Goal: Transaction & Acquisition: Purchase product/service

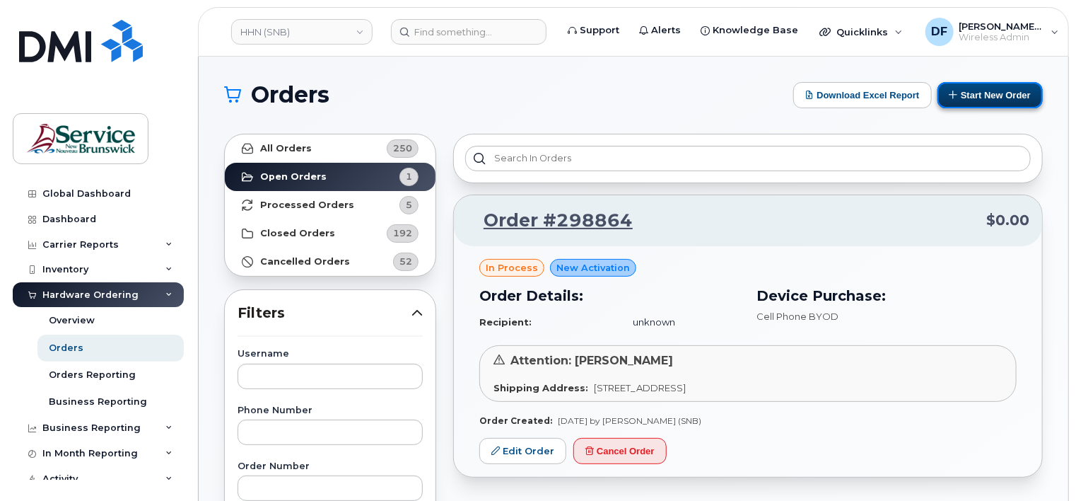
click at [974, 95] on button "Start New Order" at bounding box center [989, 95] width 105 height 26
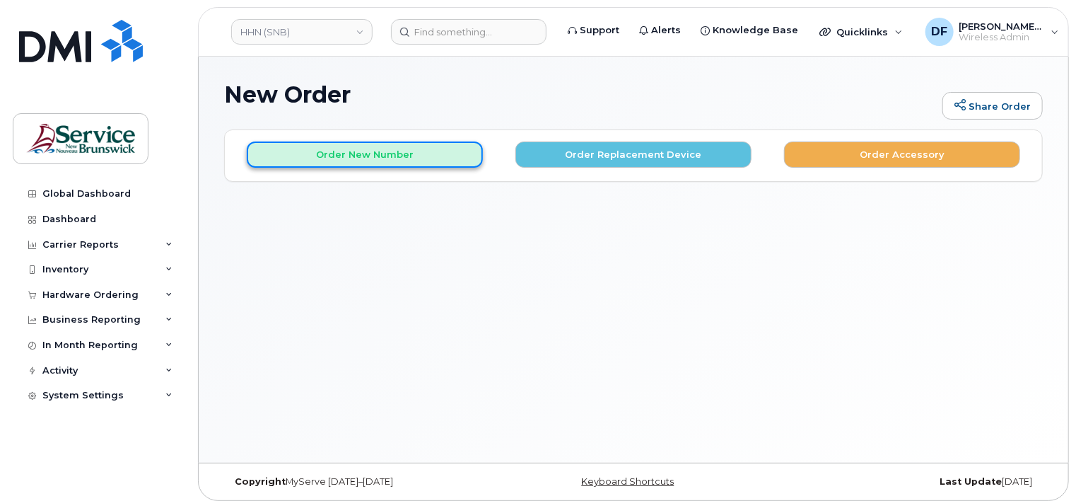
click at [402, 158] on button "Order New Number" at bounding box center [365, 154] width 236 height 26
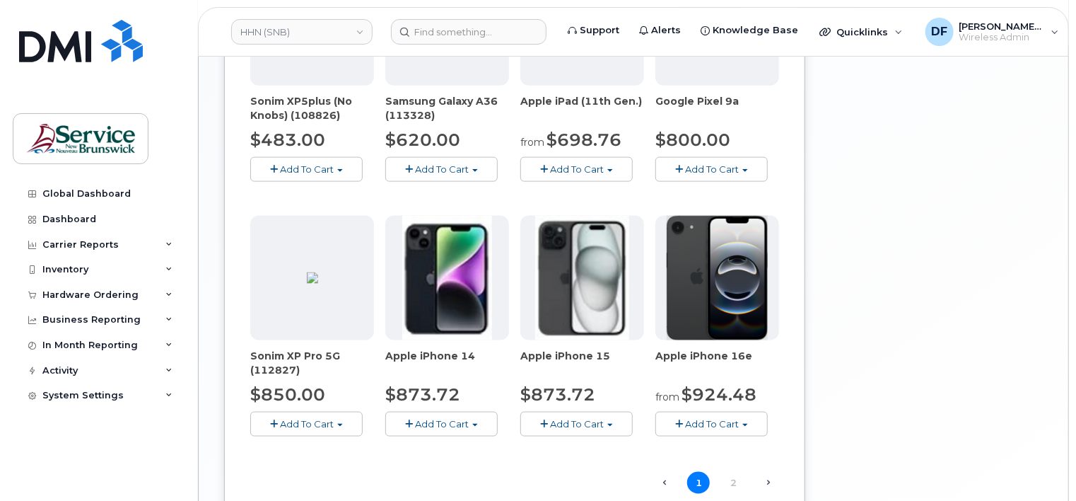
scroll to position [848, 0]
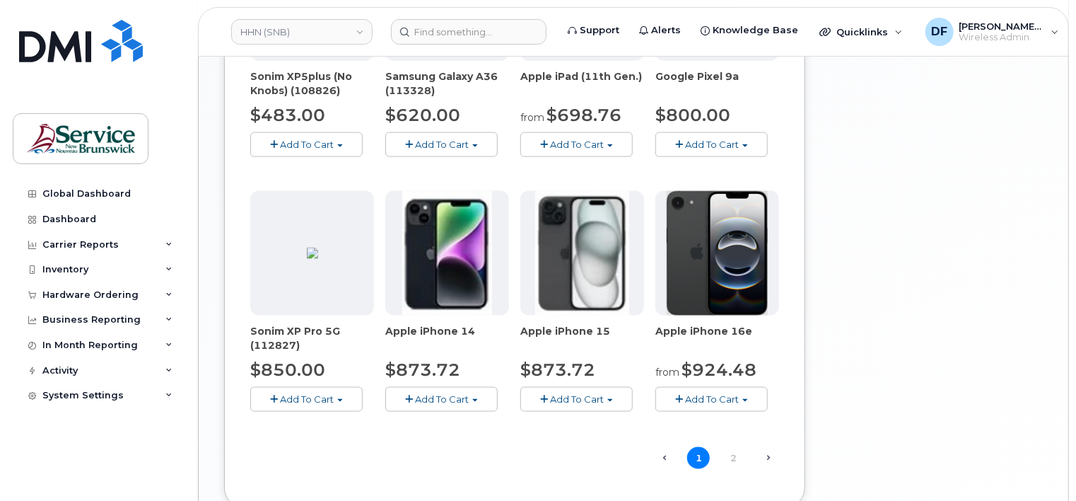
click at [706, 400] on span "Add To Cart" at bounding box center [712, 398] width 54 height 11
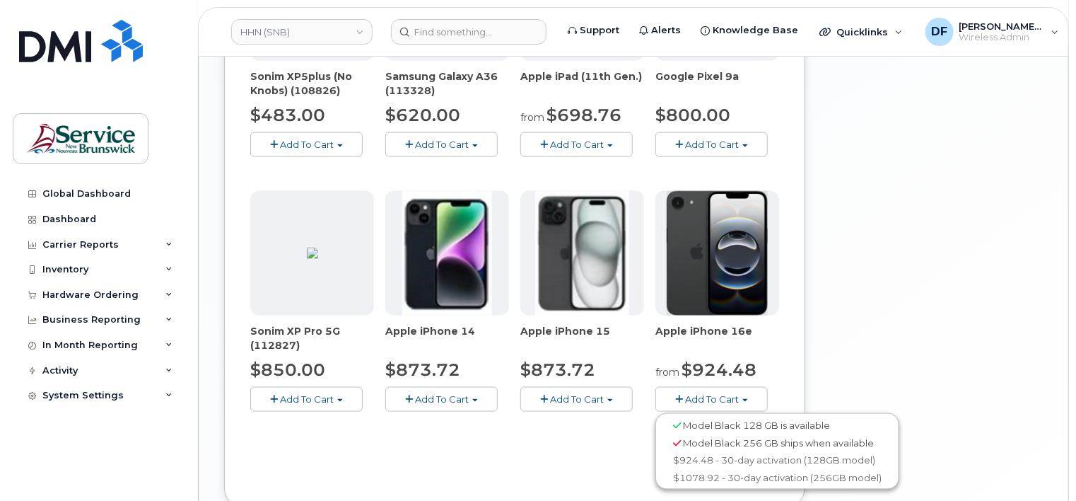
scroll to position [919, 0]
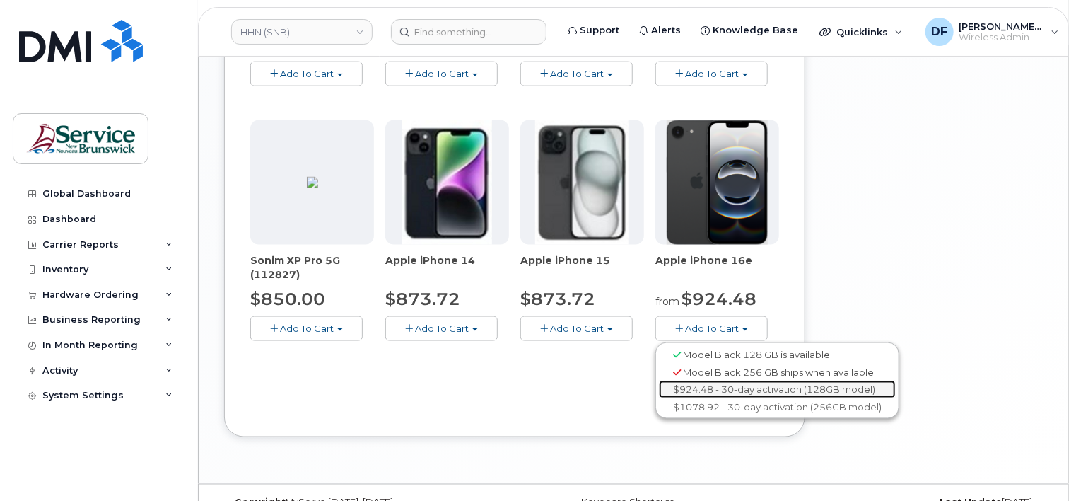
click at [710, 387] on link "$924.48 - 30-day activation (128GB model)" at bounding box center [777, 389] width 237 height 18
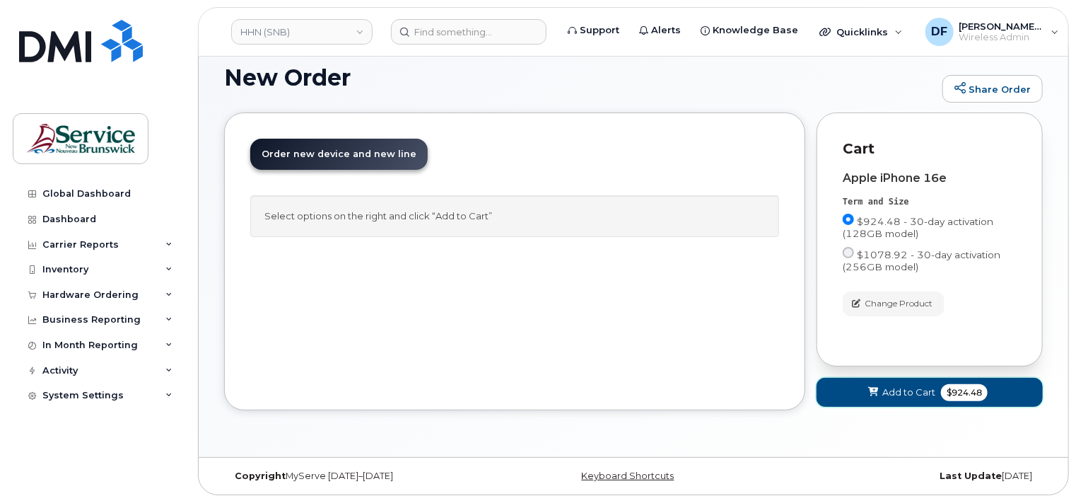
click at [905, 389] on span "Add to Cart" at bounding box center [908, 391] width 53 height 13
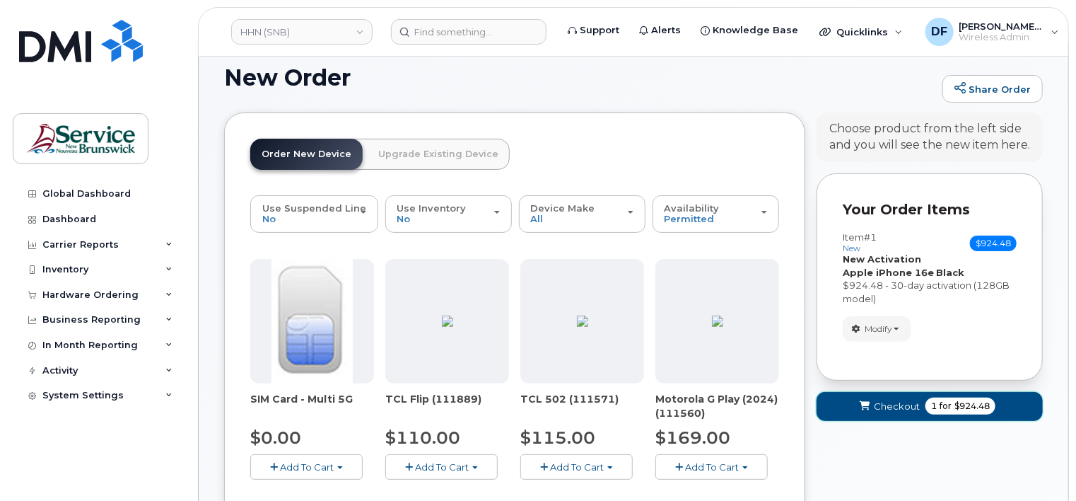
click at [911, 397] on button "Checkout 1 for $924.48" at bounding box center [930, 406] width 226 height 29
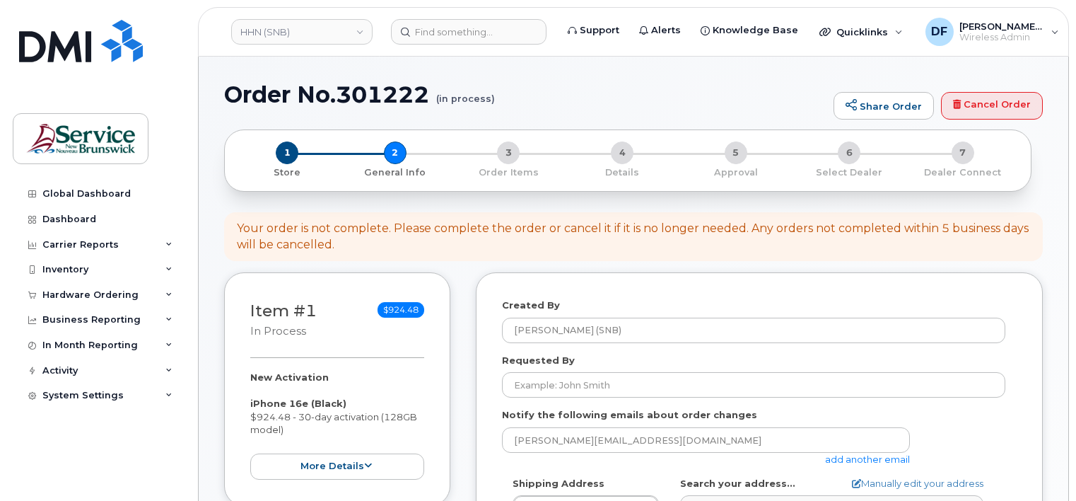
select select
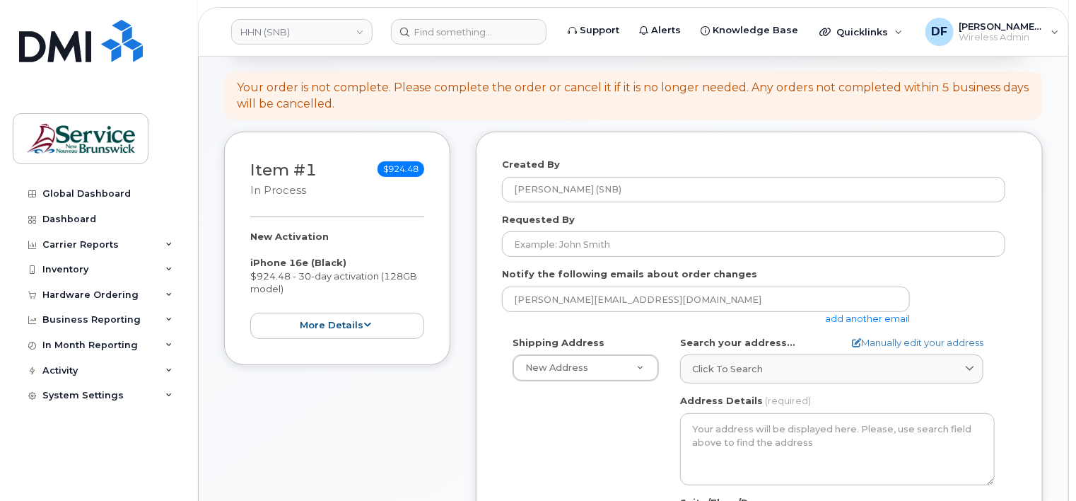
scroll to position [141, 0]
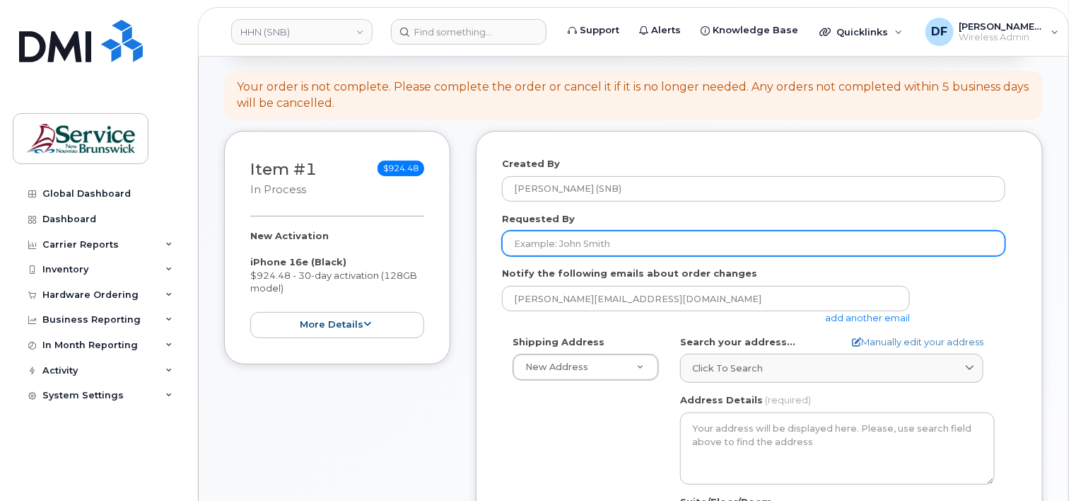
click at [595, 243] on input "Requested By" at bounding box center [753, 242] width 503 height 25
paste input "[PERSON_NAME]"
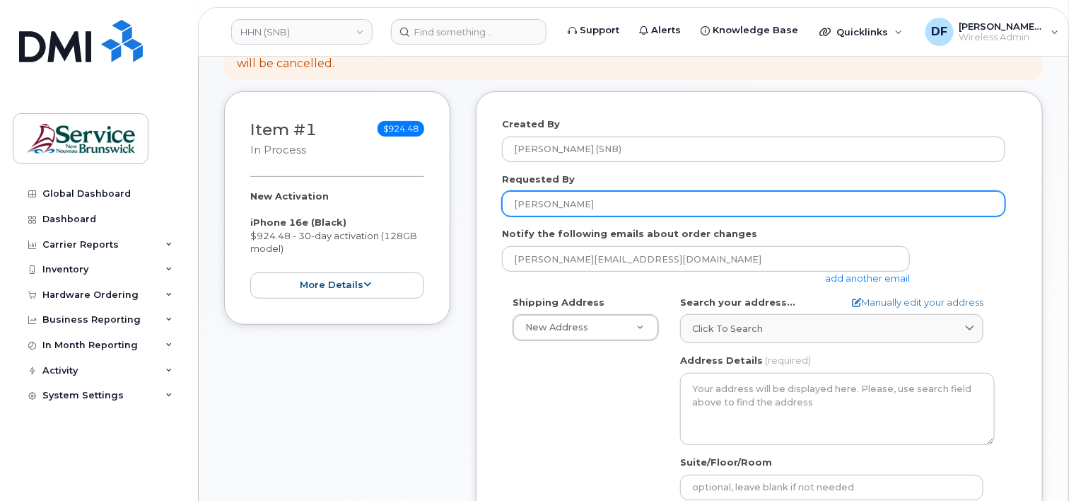
scroll to position [212, 0]
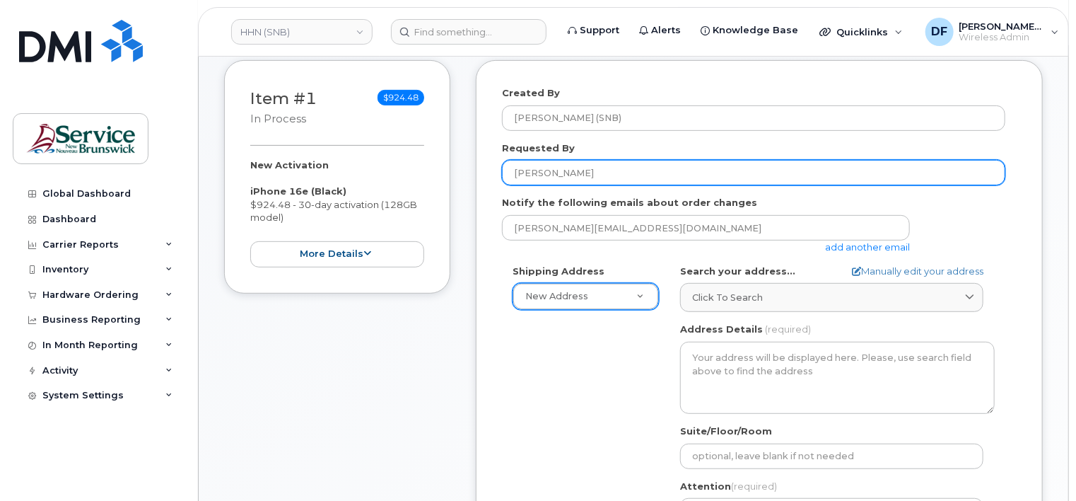
type input "[PERSON_NAME]"
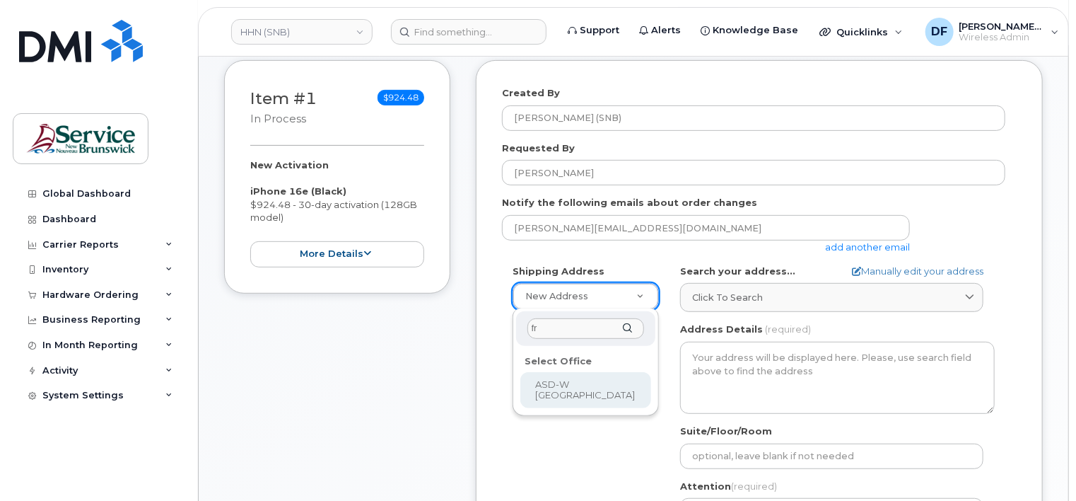
type input "f"
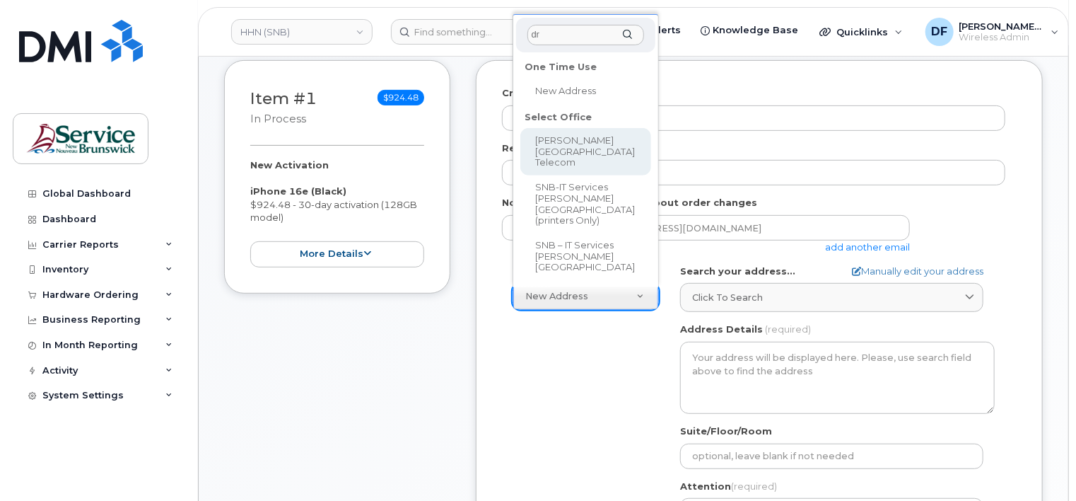
type input "dr"
select select
type textarea "985 College Hill Rd Fredericton New Brunswick E3B 4J7"
type input "[PERSON_NAME]"
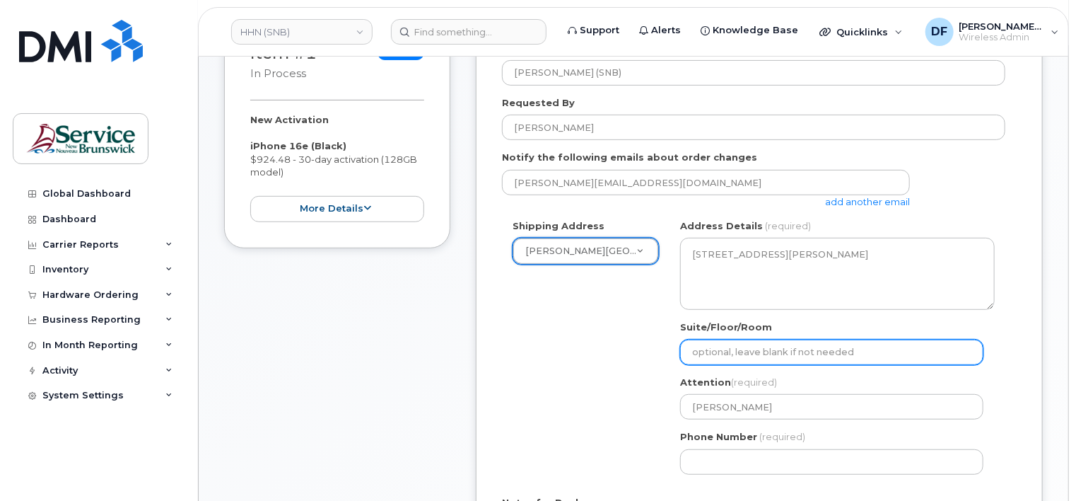
scroll to position [283, 0]
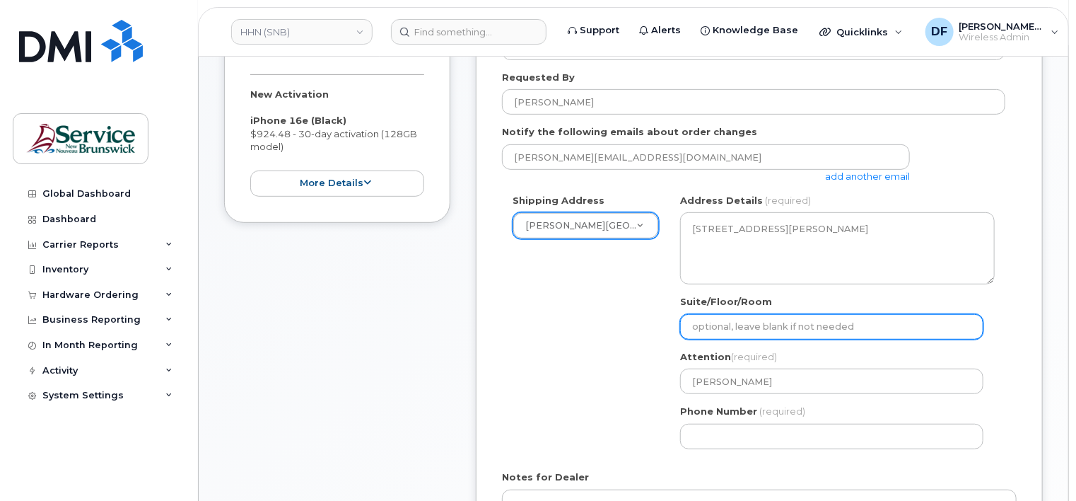
click at [793, 317] on input "Suite/Floor/Room" at bounding box center [831, 326] width 303 height 25
paste input "WO0000000490495"
select select
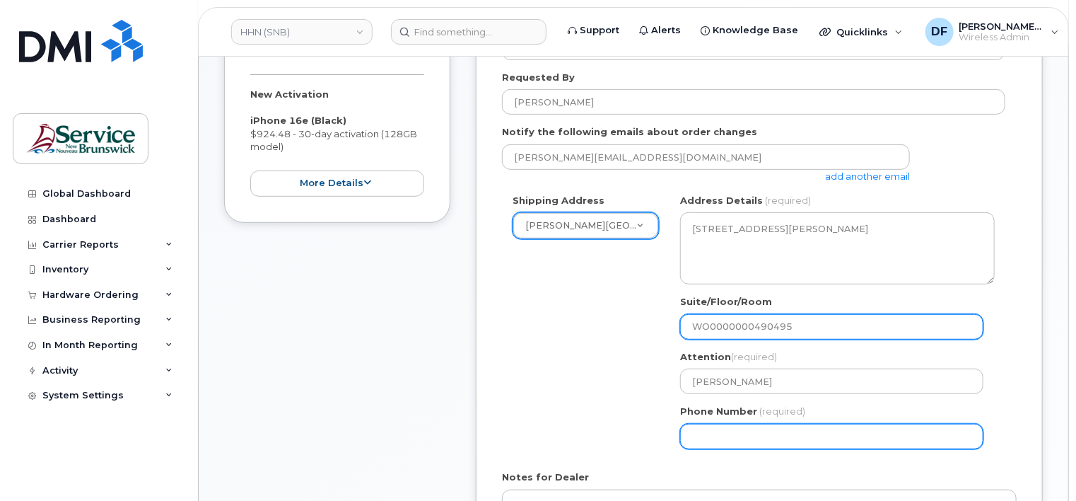
type input "WO0000000490495"
click at [825, 438] on input "Phone Number" at bounding box center [831, 435] width 303 height 25
select select
type input "506"
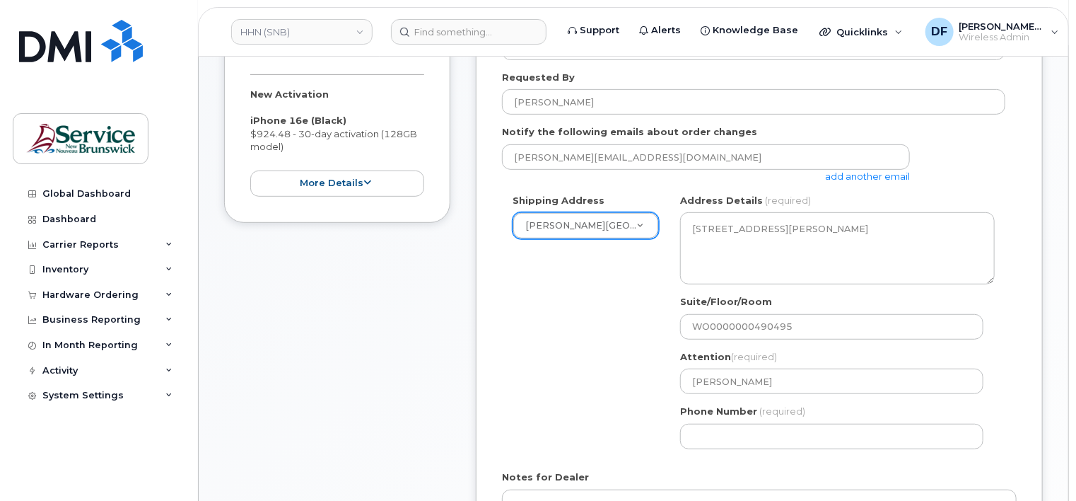
click at [599, 356] on div "Shipping Address Dr. Everett Chalmers Regional Hospital Telecom New Address ASD…" at bounding box center [753, 327] width 503 height 266
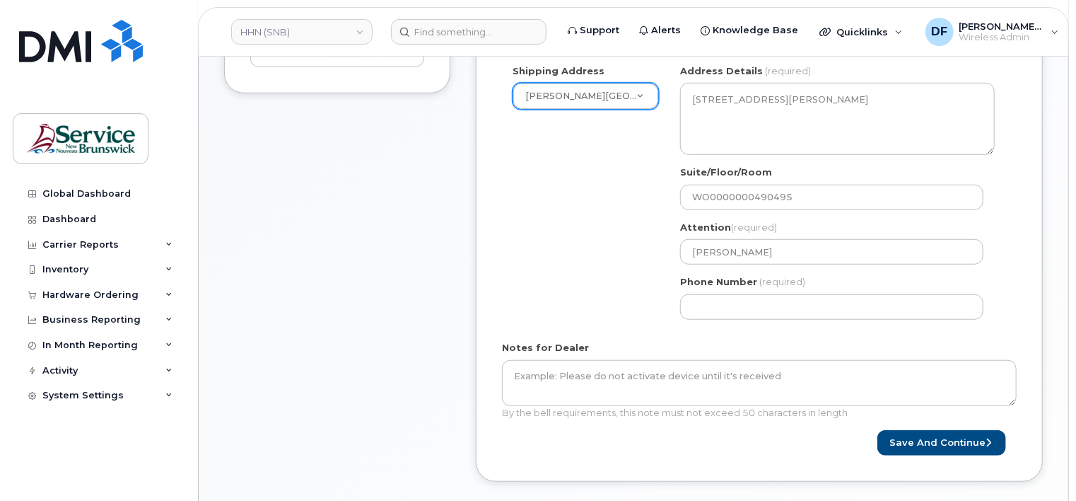
scroll to position [424, 0]
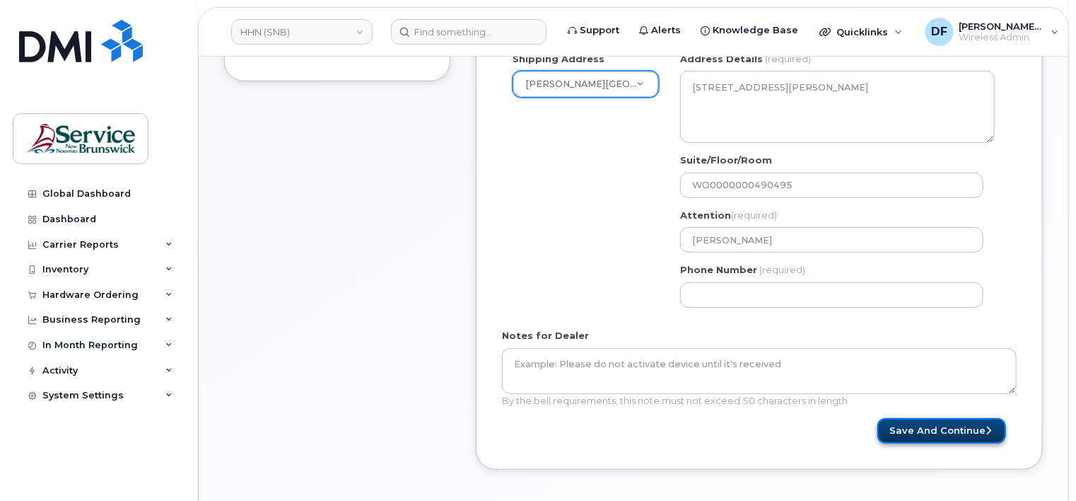
click at [964, 429] on button "Save and Continue" at bounding box center [941, 431] width 129 height 26
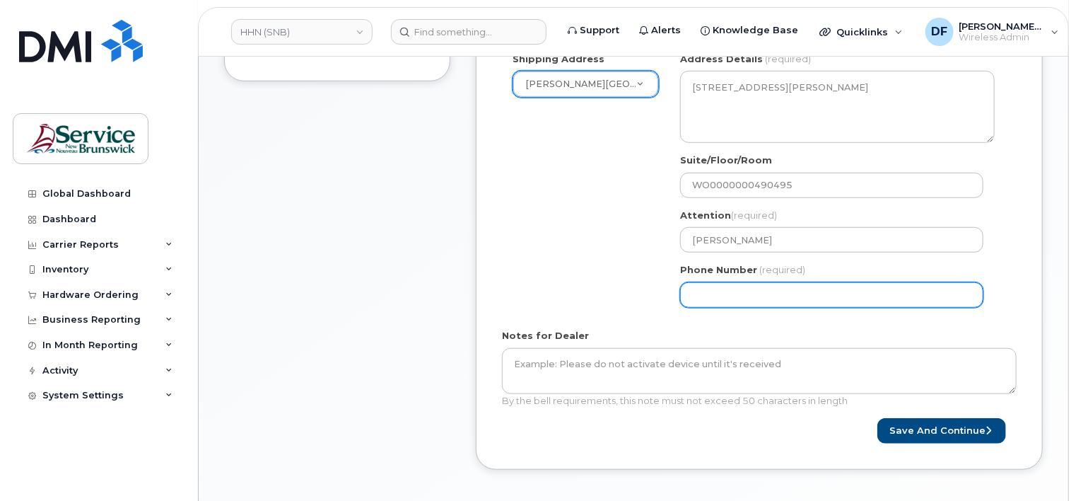
click at [736, 293] on input "Phone Number" at bounding box center [831, 294] width 303 height 25
click at [714, 293] on input "Phone Number" at bounding box center [831, 294] width 303 height 25
select select
type input "5064525433"
click at [998, 311] on div "NB Fredericton Search your address... Manually edit your address Click to searc…" at bounding box center [837, 185] width 336 height 266
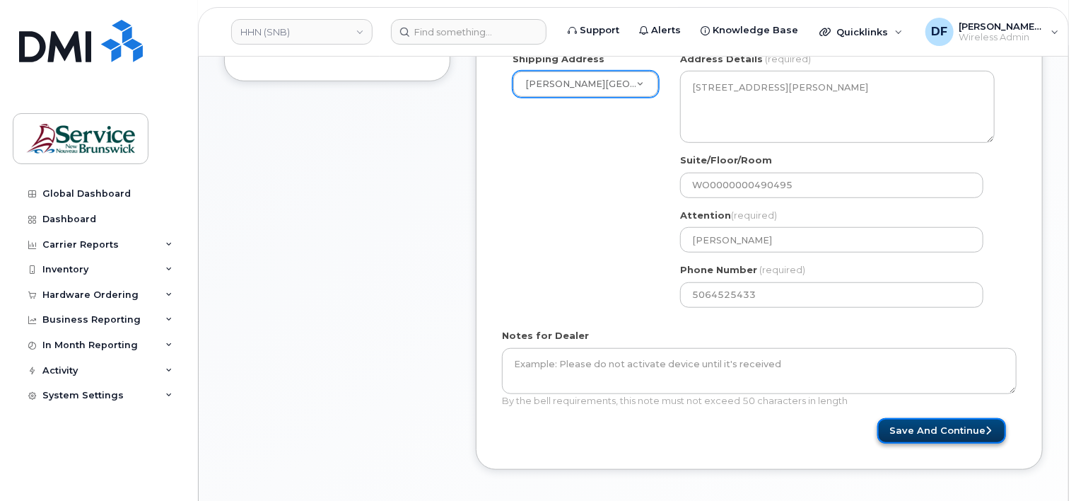
click at [947, 438] on button "Save and Continue" at bounding box center [941, 431] width 129 height 26
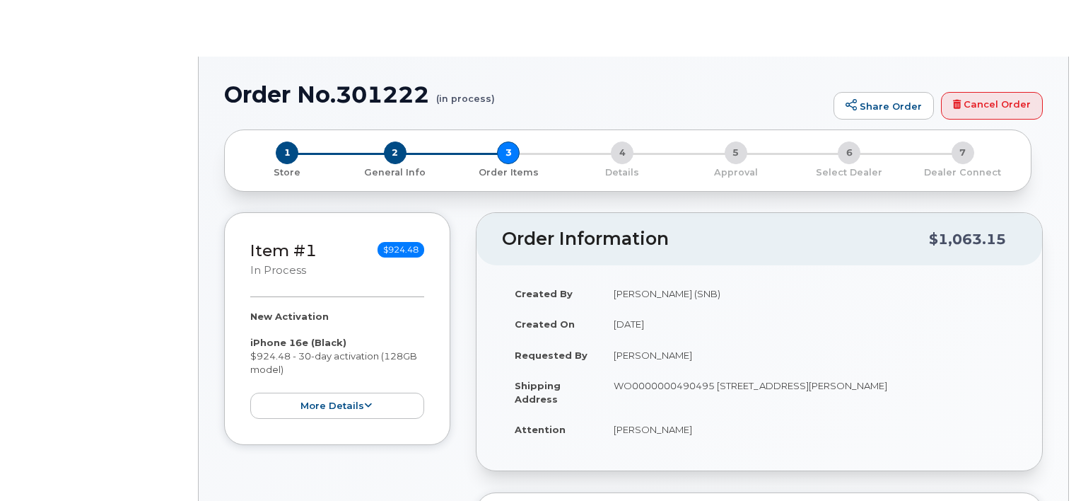
select select
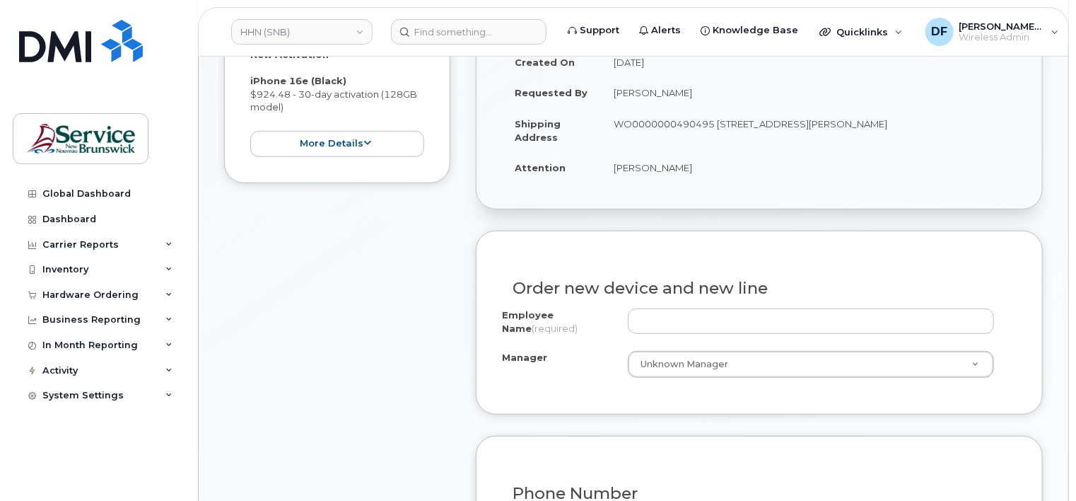
scroll to position [353, 0]
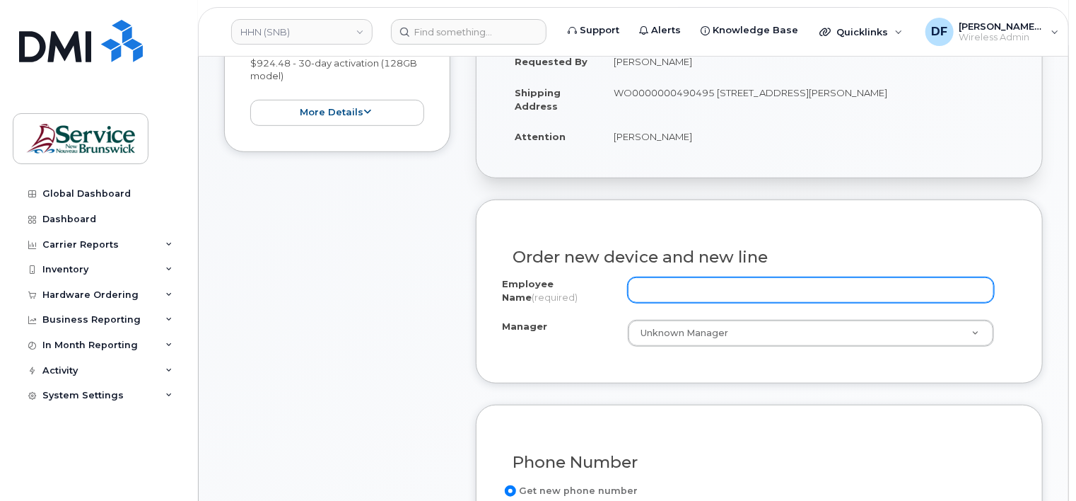
click at [644, 288] on input "Employee Name (required)" at bounding box center [811, 289] width 366 height 25
paste input "Ashley Sproul"
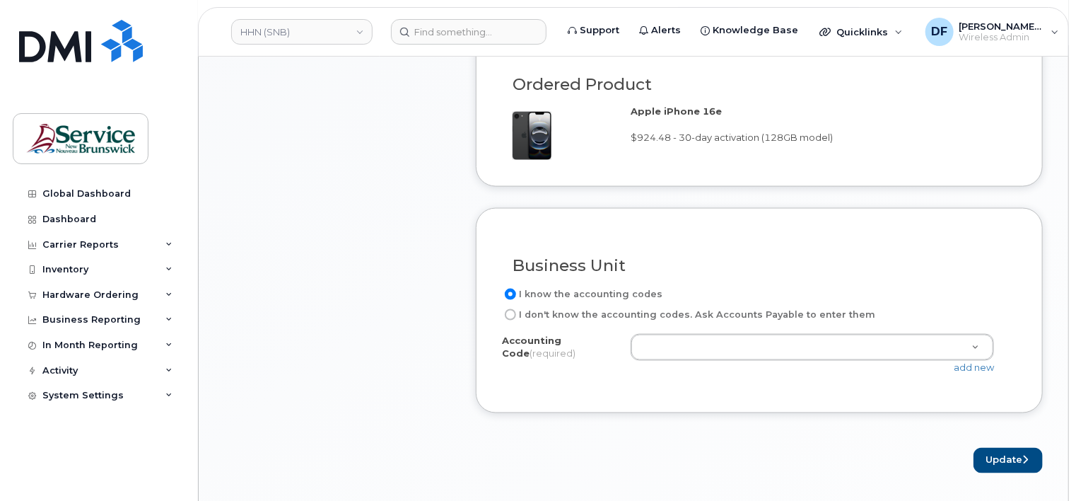
scroll to position [990, 0]
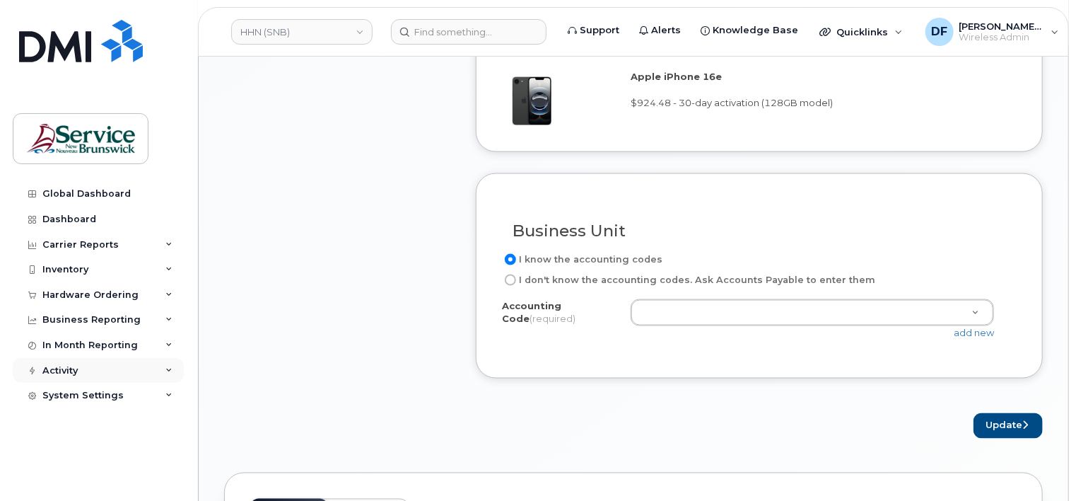
type input "Ashley Sproul"
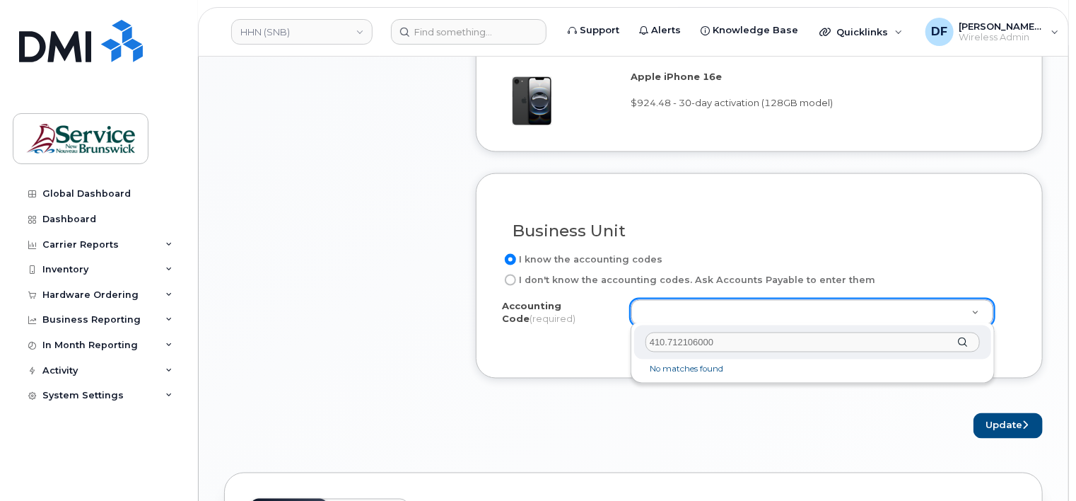
click at [662, 346] on input "410.712106000" at bounding box center [812, 342] width 334 height 21
type input "4101.712106000"
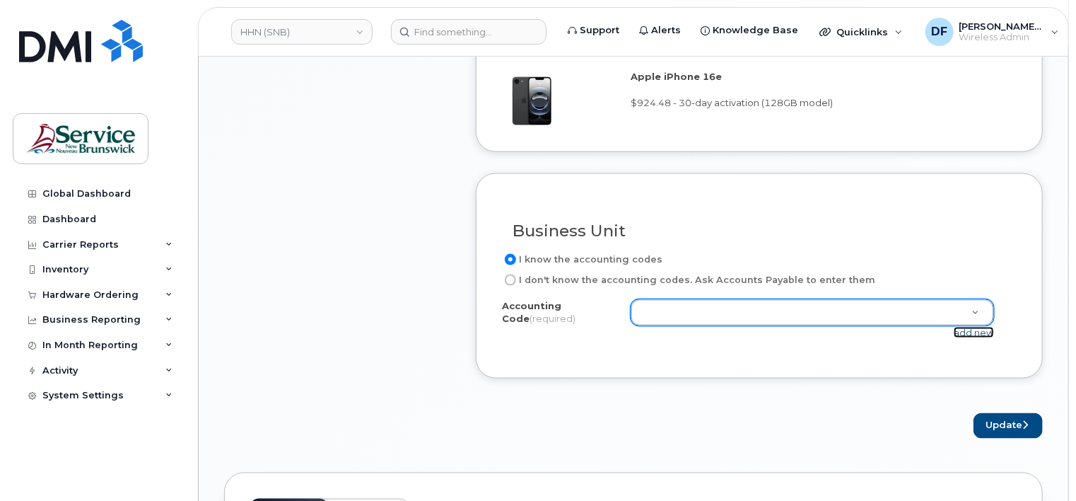
click at [957, 331] on link "add new" at bounding box center [974, 332] width 40 height 11
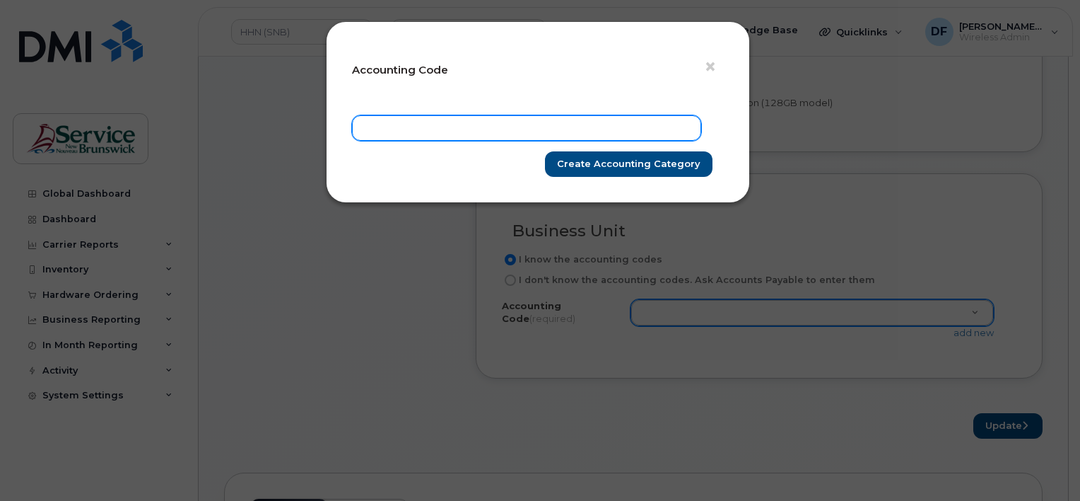
click at [425, 125] on input "text" at bounding box center [526, 127] width 349 height 25
paste input "410.712106000"
click at [382, 127] on input "410.712106000" at bounding box center [526, 127] width 349 height 25
type input "4101.712106000"
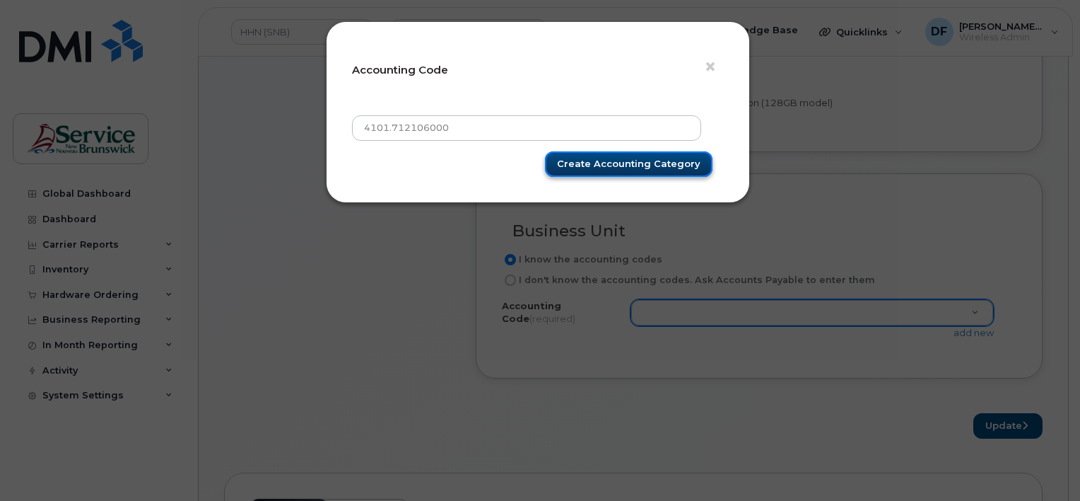
click at [603, 161] on input "Create Accounting category" at bounding box center [629, 164] width 168 height 26
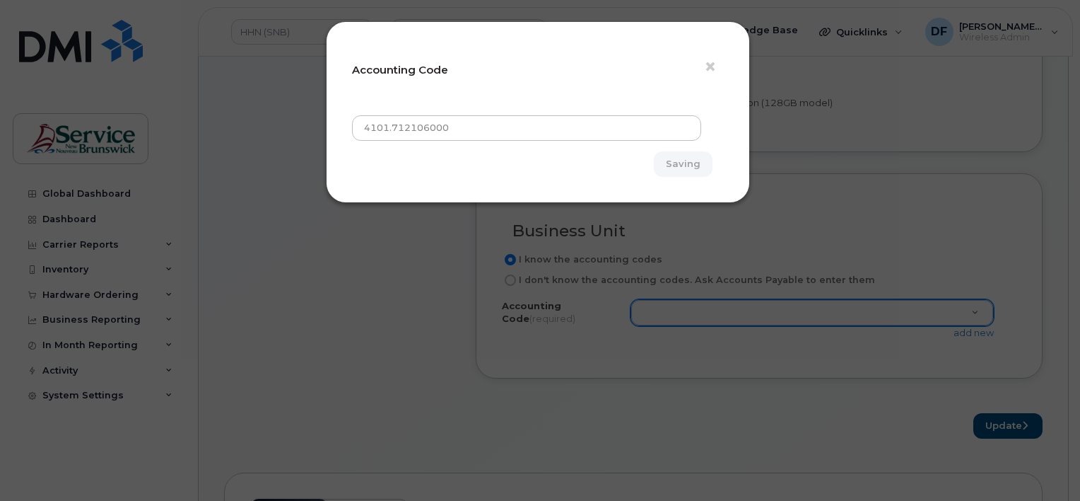
type input "Create Accounting category"
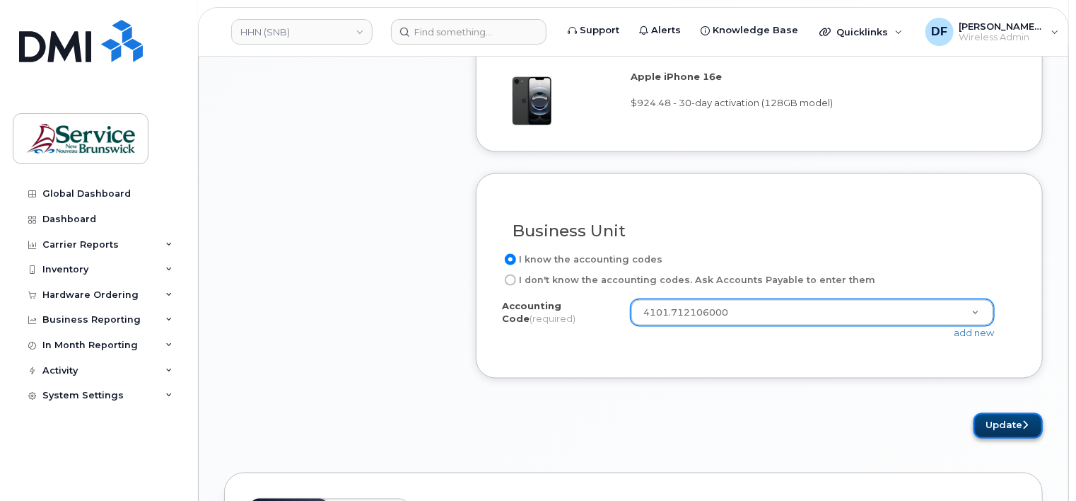
click at [1001, 431] on button "Update" at bounding box center [1007, 426] width 69 height 26
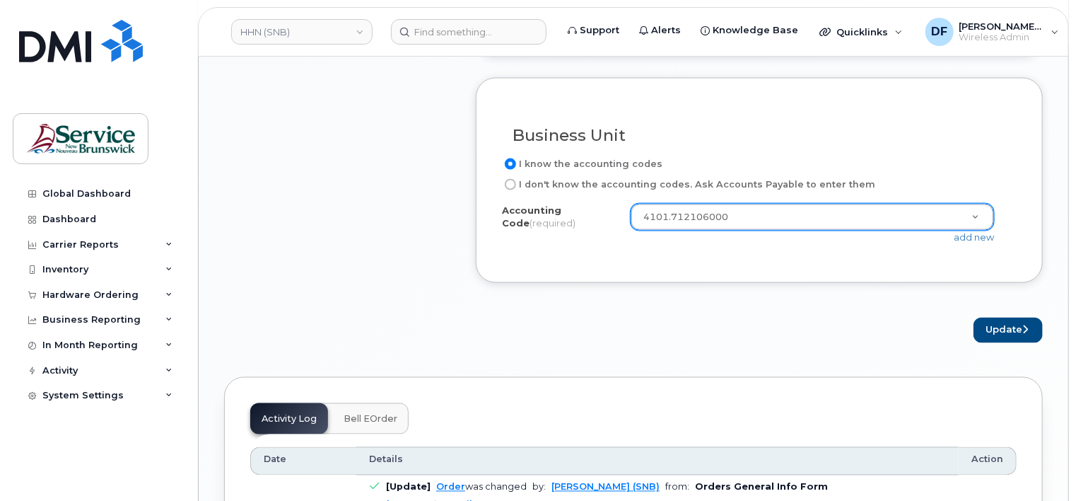
scroll to position [1089, 0]
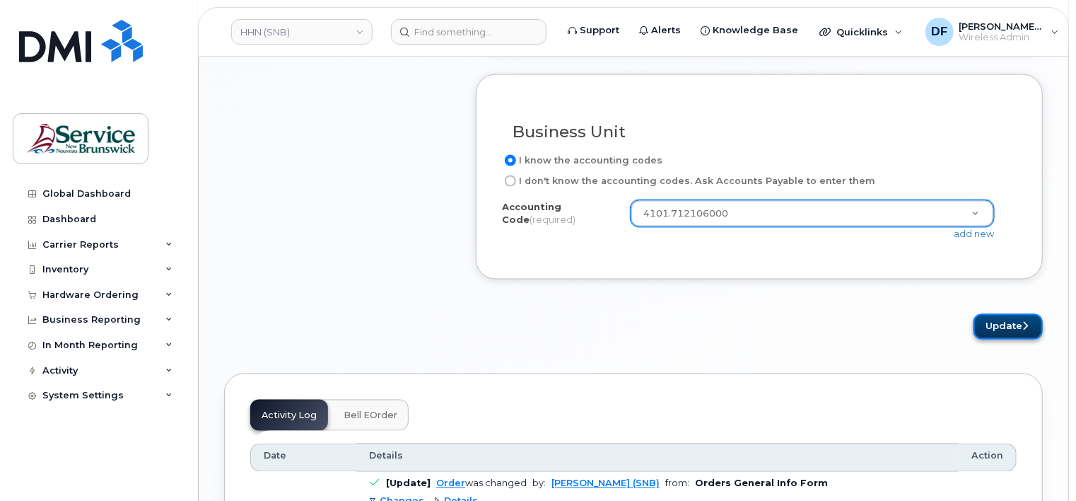
click at [1014, 326] on button "Update" at bounding box center [1007, 327] width 69 height 26
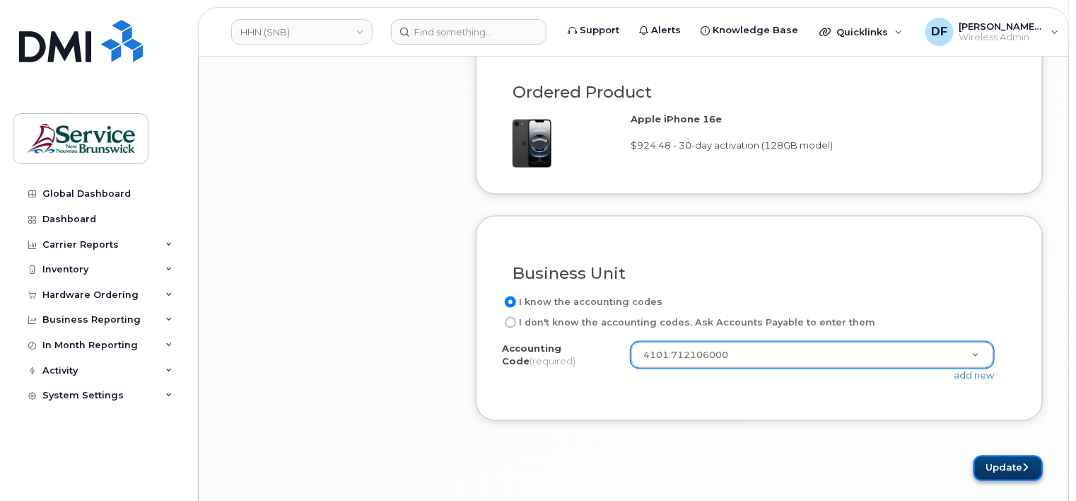
click at [1034, 464] on button "Update" at bounding box center [1007, 468] width 69 height 26
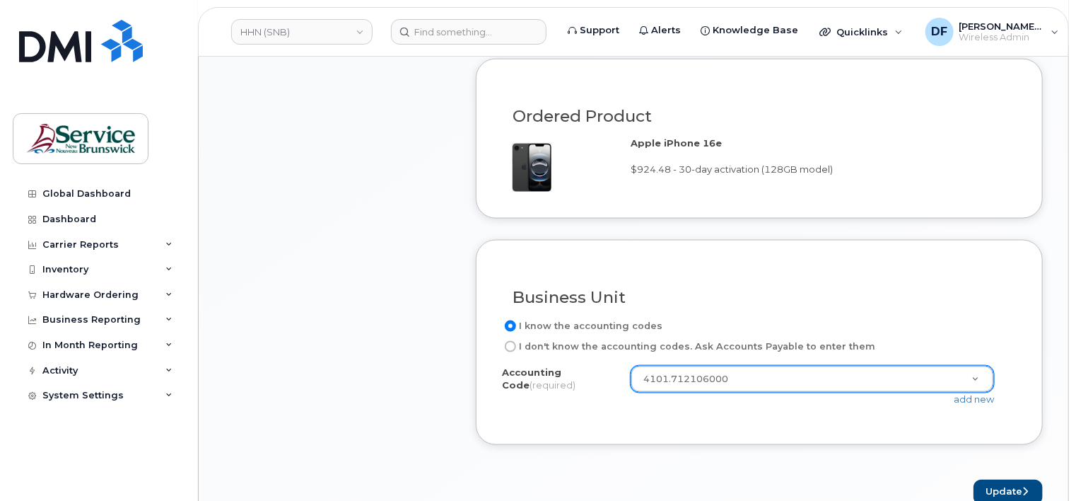
scroll to position [947, 0]
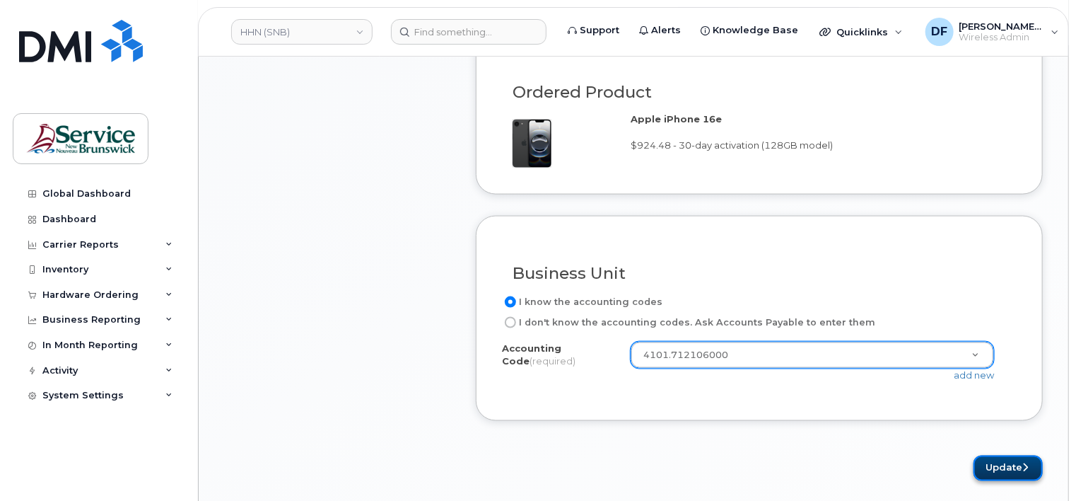
click at [1014, 467] on button "Update" at bounding box center [1007, 468] width 69 height 26
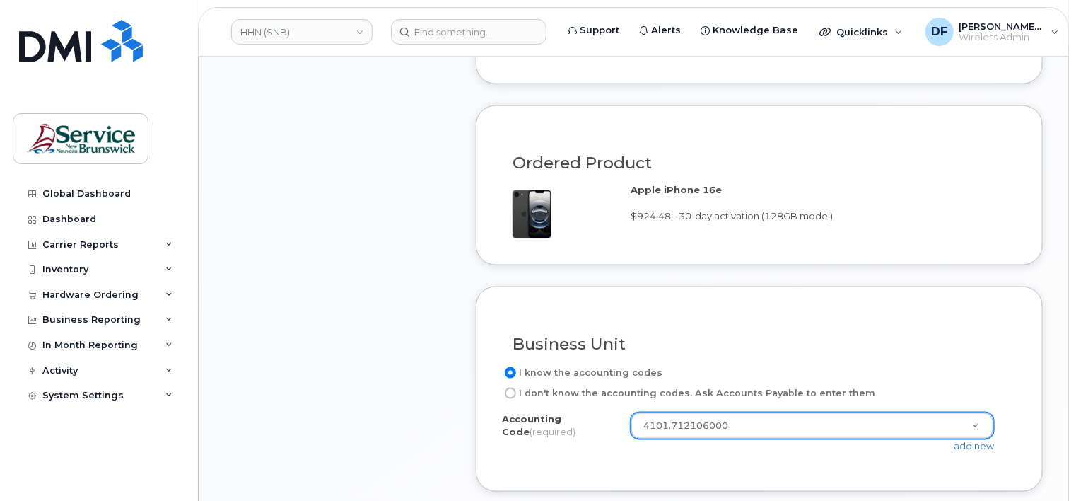
scroll to position [735, 0]
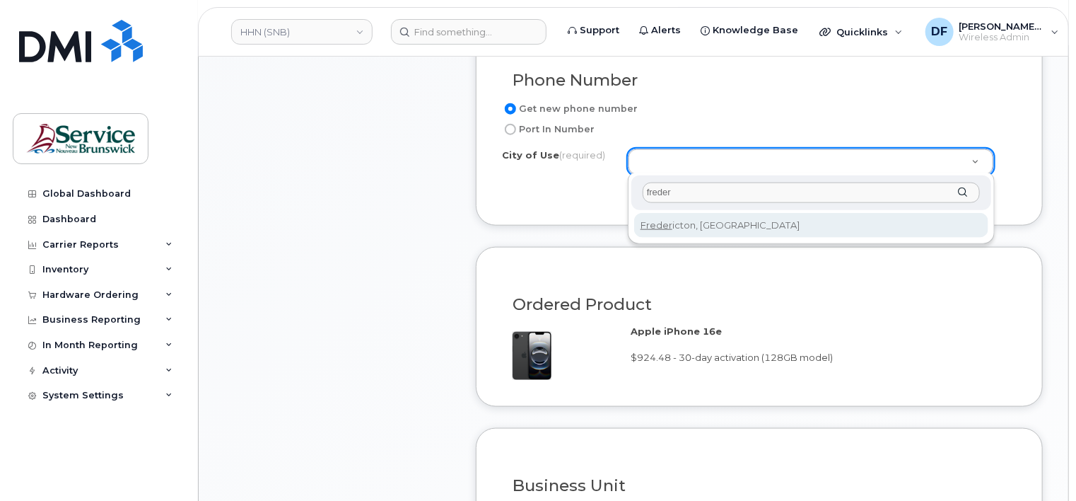
type input "freder"
type input "1578"
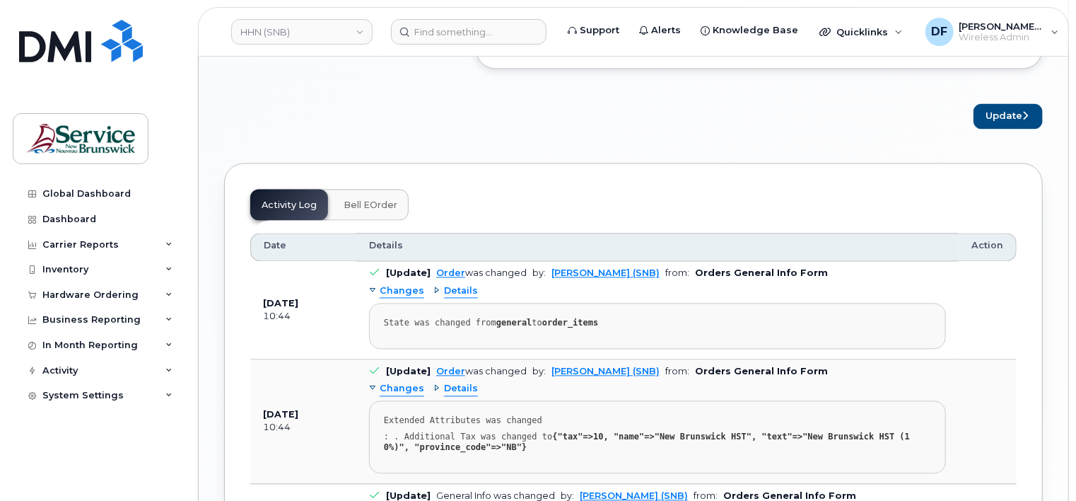
scroll to position [1301, 0]
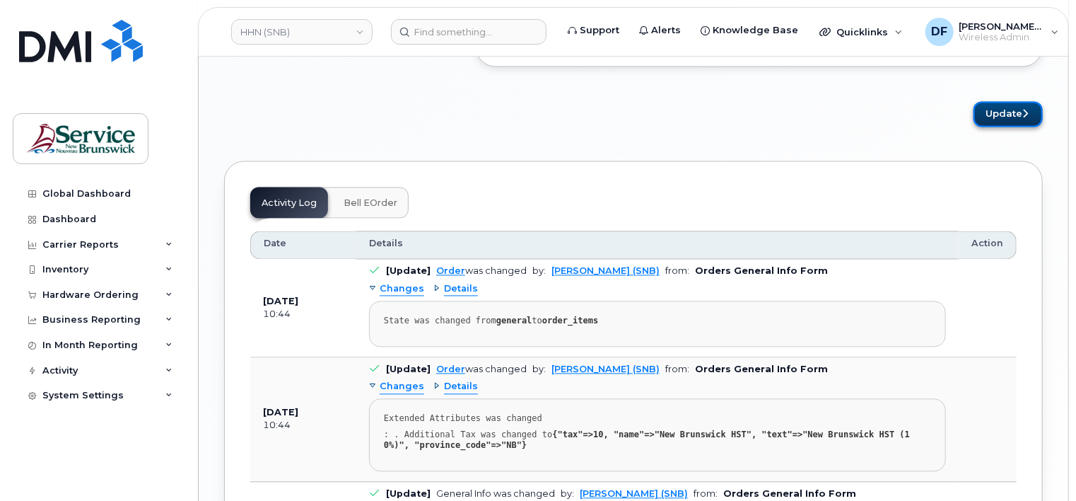
click at [1017, 116] on button "Update" at bounding box center [1007, 115] width 69 height 26
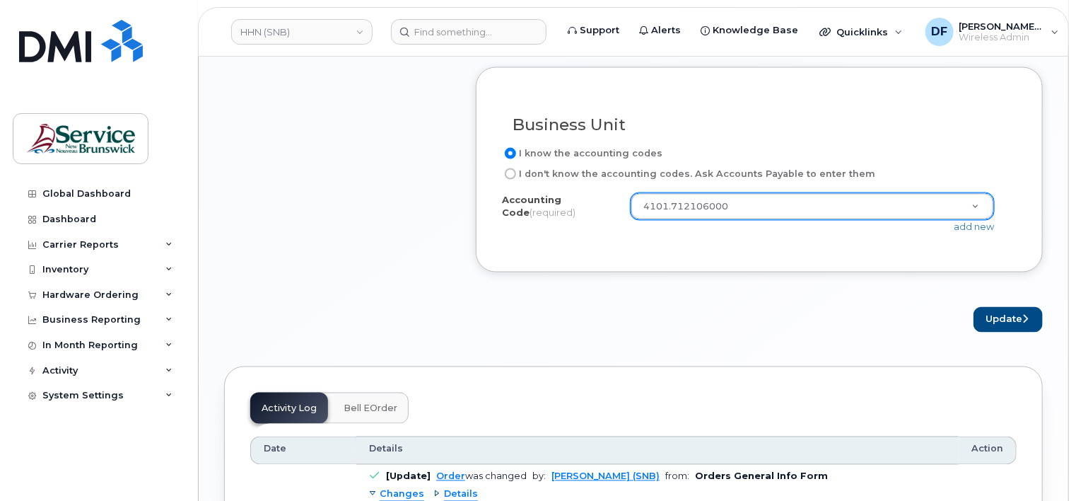
scroll to position [1074, 0]
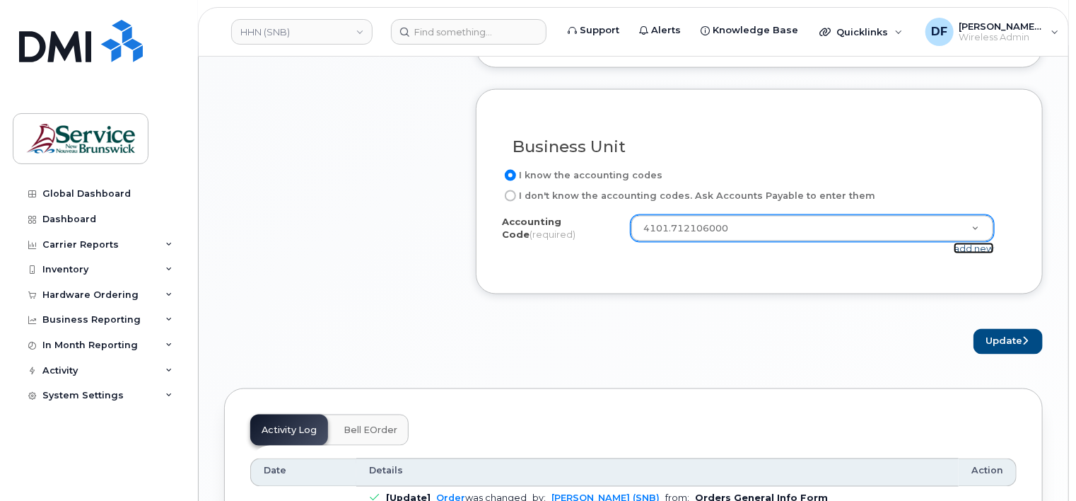
click at [983, 246] on link "add new" at bounding box center [974, 247] width 40 height 11
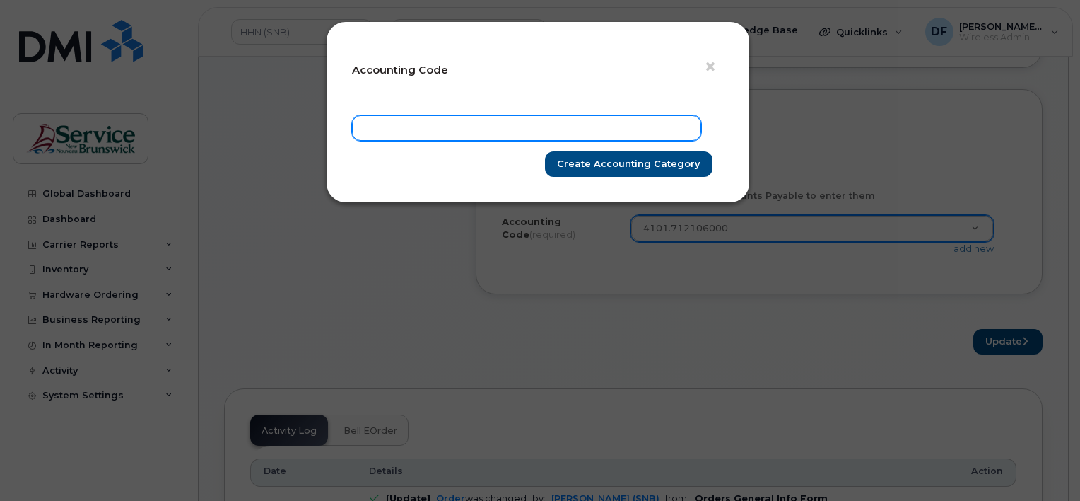
click at [503, 124] on input "text" at bounding box center [526, 127] width 349 height 25
paste input "410.712106000"
click at [380, 127] on input "410.712106000" at bounding box center [526, 127] width 349 height 25
type input "4101.712106000"
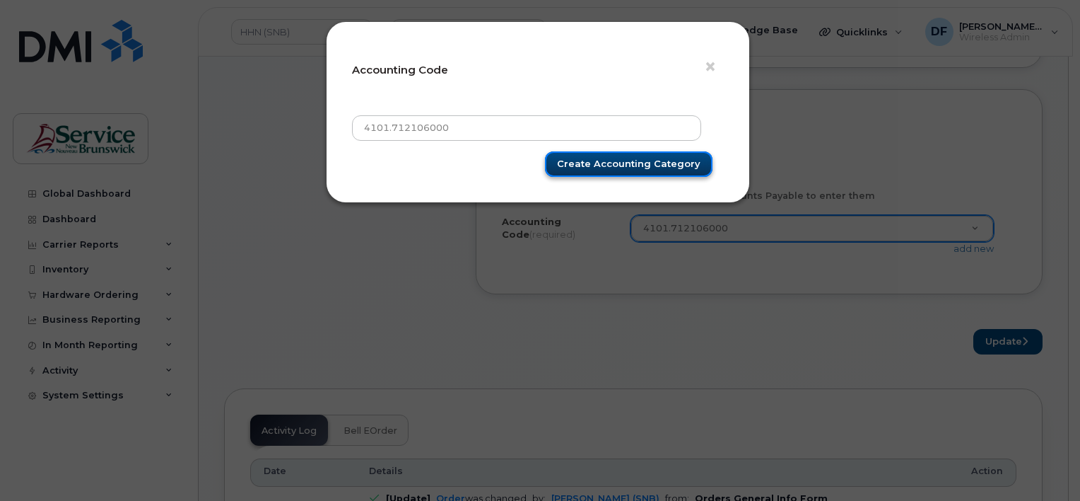
click at [615, 169] on input "Create Accounting category" at bounding box center [629, 164] width 168 height 26
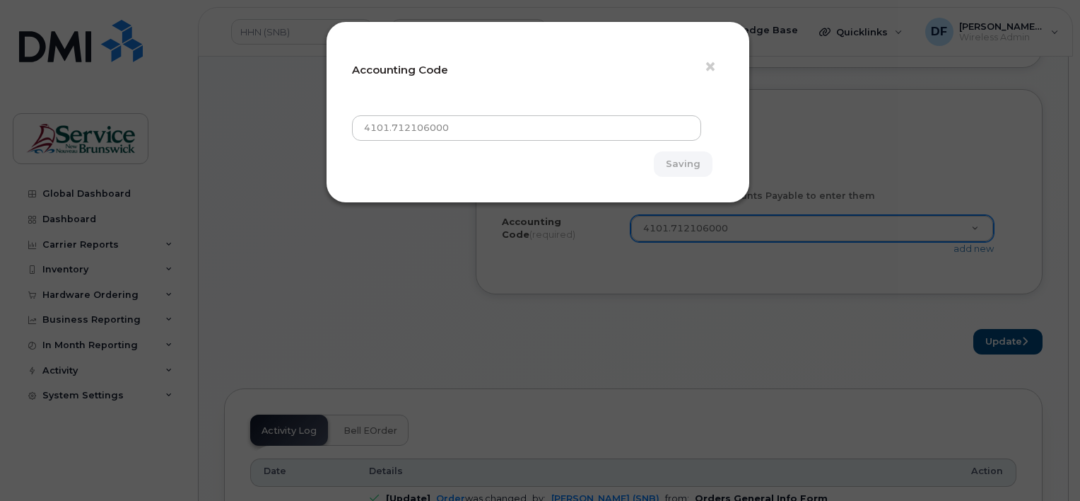
type input "Create Accounting category"
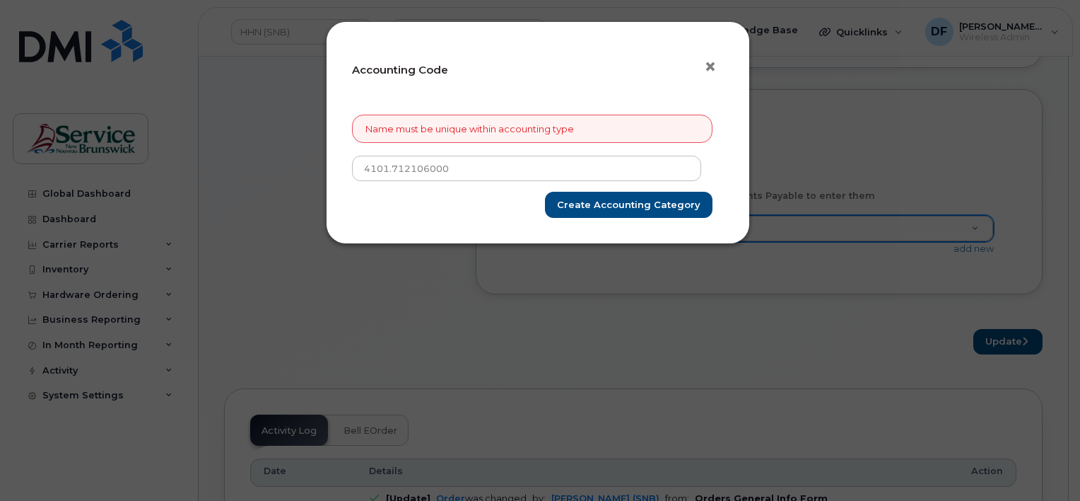
click at [707, 68] on span "×" at bounding box center [710, 67] width 13 height 26
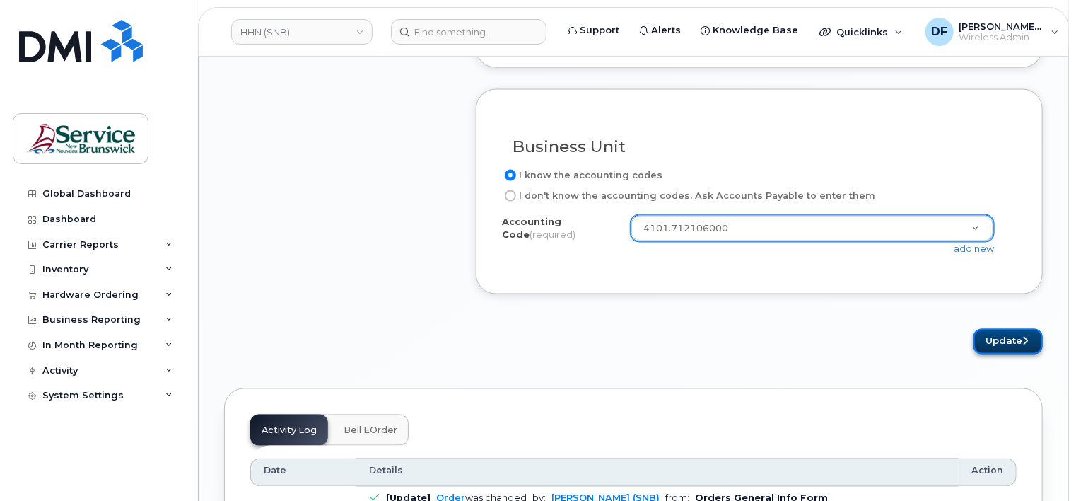
click at [1000, 329] on button "Update" at bounding box center [1007, 342] width 69 height 26
drag, startPoint x: 742, startPoint y: 223, endPoint x: 633, endPoint y: 224, distance: 108.2
click at [588, 192] on label "I don't know the accounting codes. Ask Accounts Payable to enter them" at bounding box center [688, 195] width 373 height 17
click at [516, 192] on input "I don't know the accounting codes. Ask Accounts Payable to enter them" at bounding box center [510, 195] width 11 height 11
radio input "true"
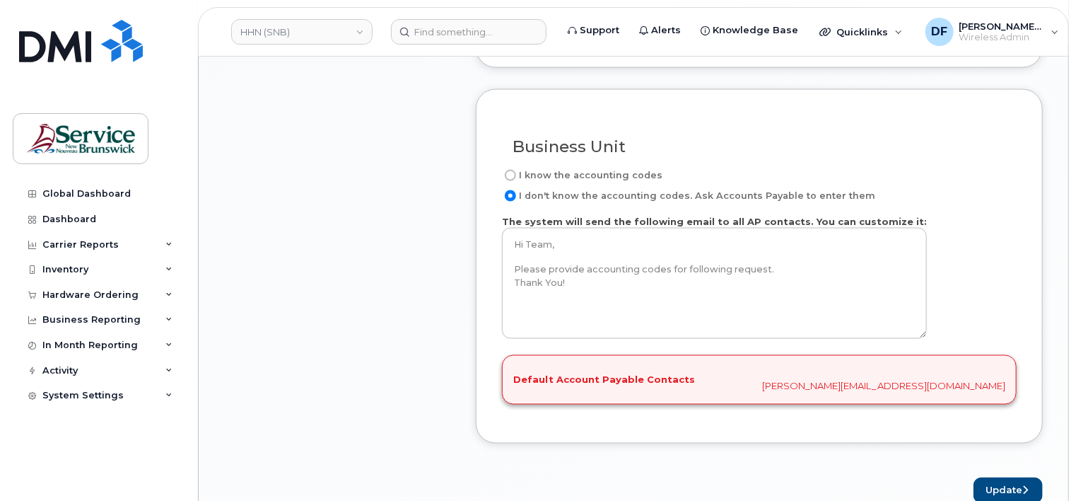
click at [585, 177] on label "I know the accounting codes" at bounding box center [582, 175] width 160 height 17
click at [516, 177] on input "I know the accounting codes" at bounding box center [510, 175] width 11 height 11
radio input "true"
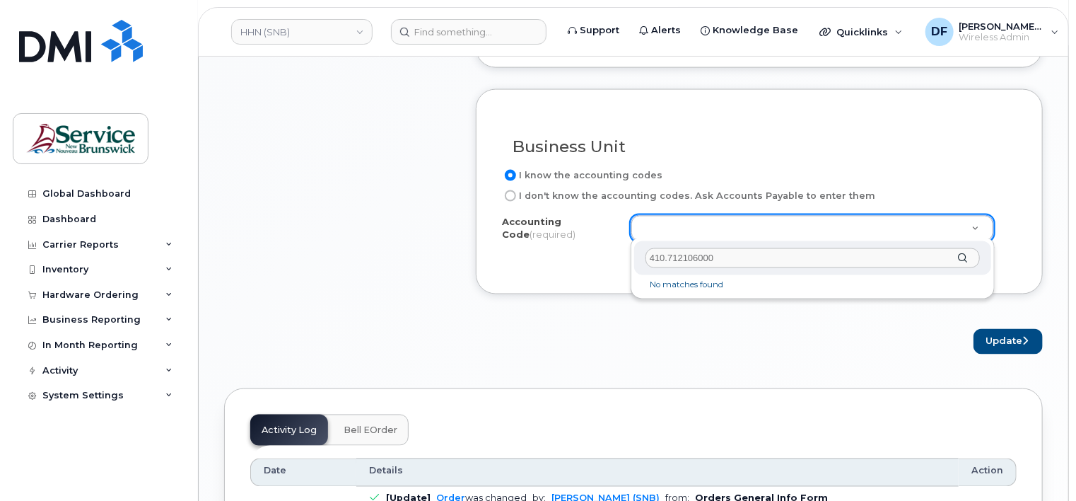
click at [958, 259] on input "410.712106000" at bounding box center [812, 258] width 334 height 21
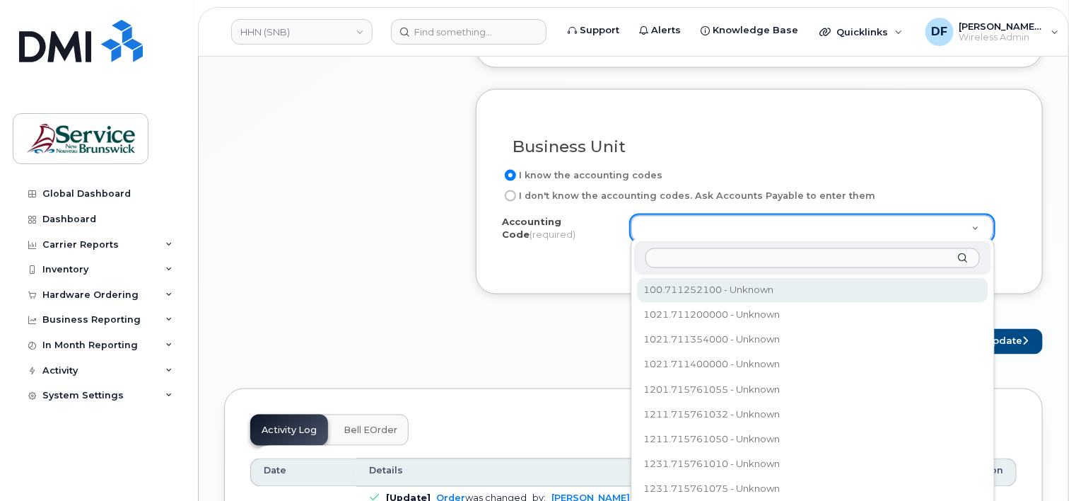
paste input "410.712106000"
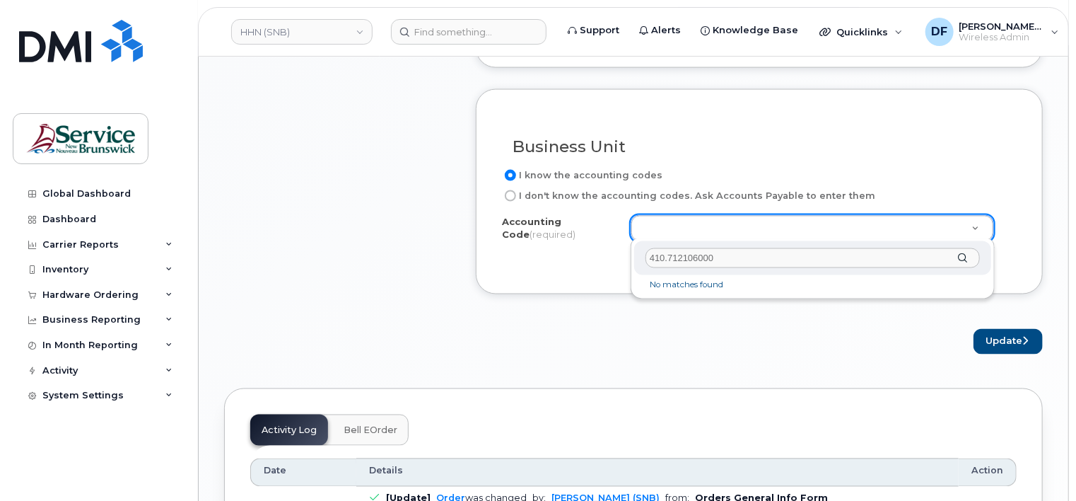
click at [663, 258] on input "410.712106000" at bounding box center [812, 258] width 334 height 21
click at [961, 252] on div "4101.712106000" at bounding box center [812, 258] width 357 height 35
click at [839, 264] on input "4101.712106000" at bounding box center [812, 258] width 334 height 21
click at [967, 251] on div "4101.712106000" at bounding box center [812, 258] width 357 height 35
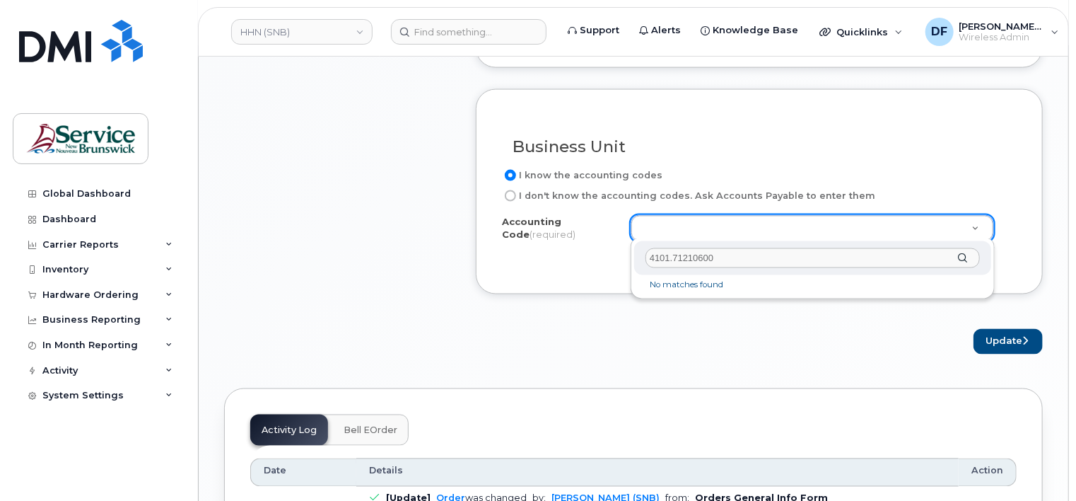
click at [967, 259] on div "4101.71210600" at bounding box center [812, 258] width 357 height 35
drag, startPoint x: 733, startPoint y: 257, endPoint x: 499, endPoint y: 255, distance: 234.0
click at [499, 255] on body "HHN (SNB) Support Alerts Knowledge Base Quicklinks Suspend / Cancel Device Chan…" at bounding box center [538, 30] width 1076 height 2209
paste input ".7121060"
type input "410.712106000"
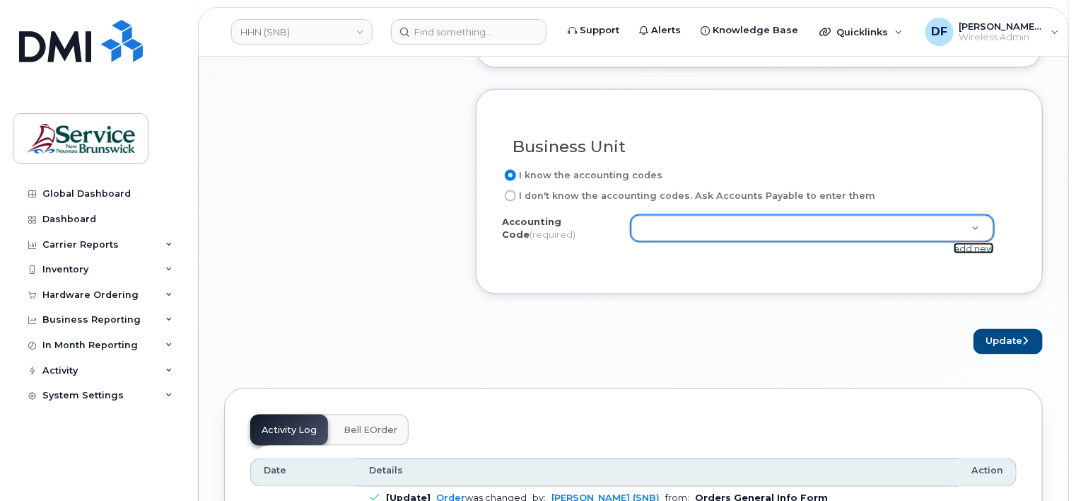
click at [979, 244] on link "add new" at bounding box center [974, 247] width 40 height 11
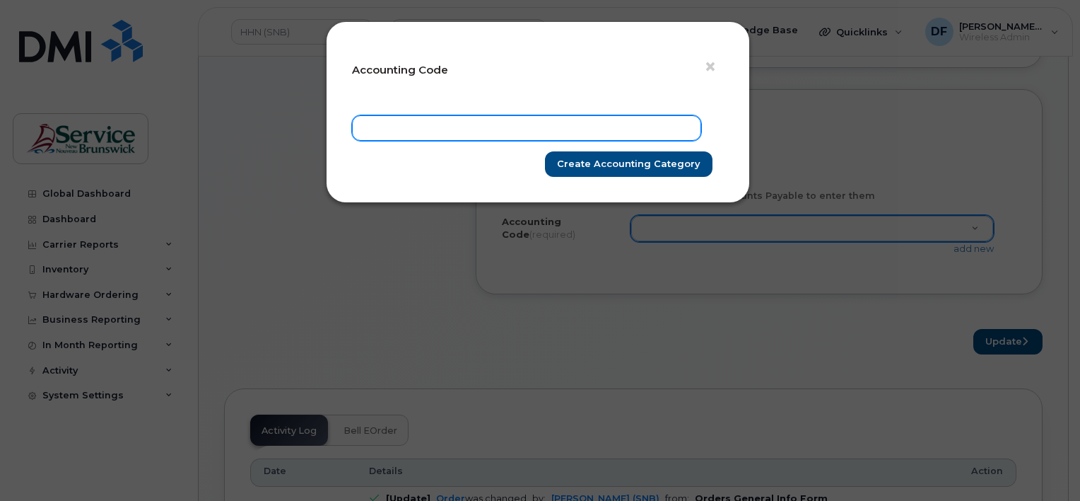
click at [465, 132] on input "text" at bounding box center [526, 127] width 349 height 25
paste input "410.712106000"
click at [382, 129] on input "410.712106000" at bounding box center [526, 127] width 349 height 25
type input "4101.712106000"
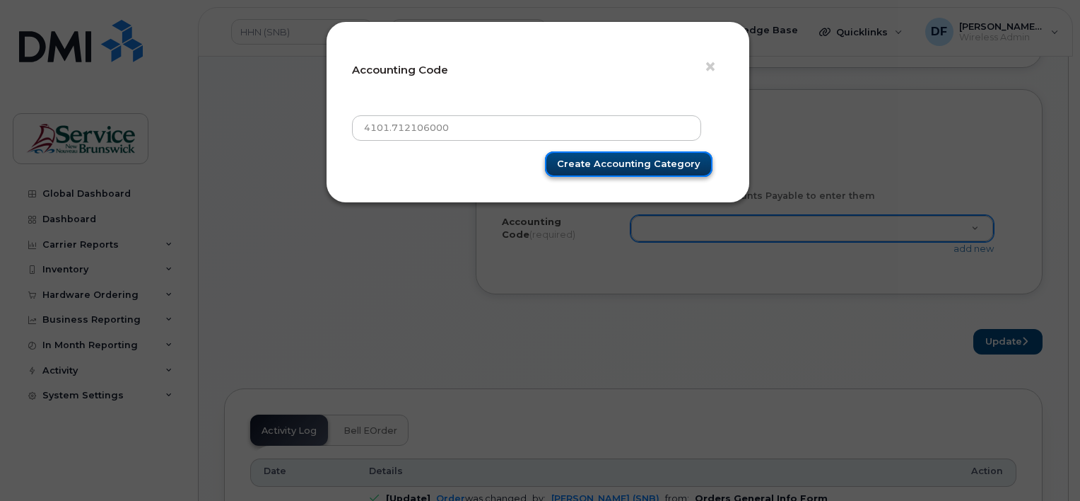
click at [628, 158] on input "Create Accounting category" at bounding box center [629, 164] width 168 height 26
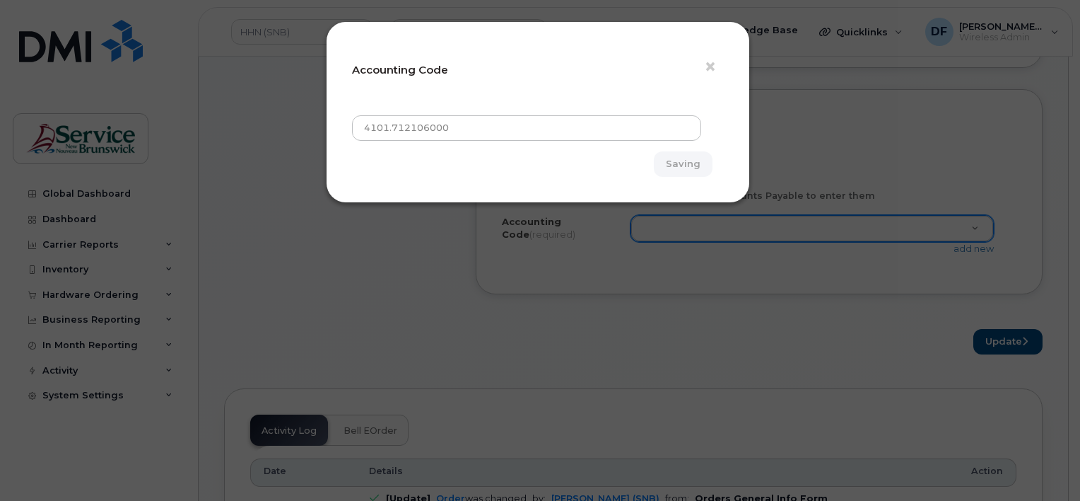
type input "Create Accounting category"
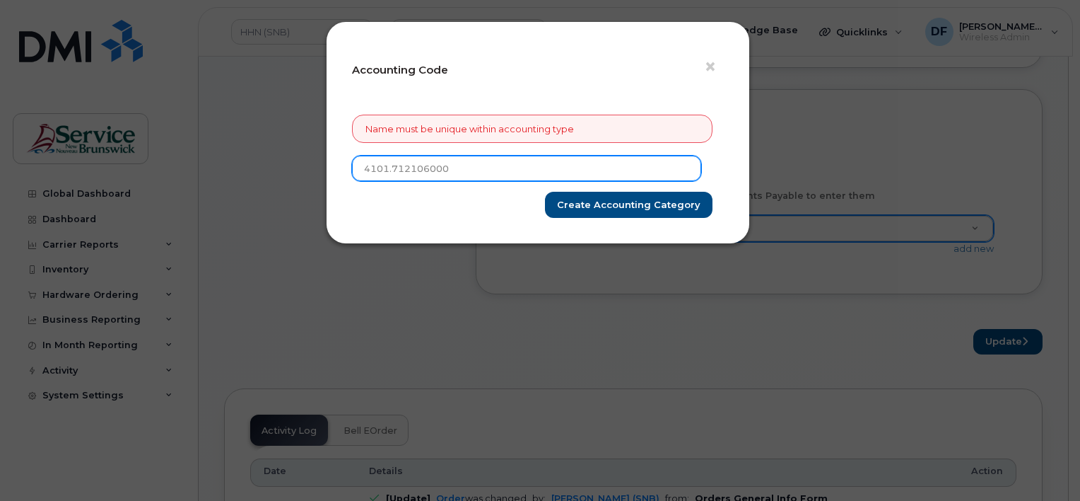
click at [387, 168] on input "4101.712106000" at bounding box center [526, 168] width 349 height 25
type input "410.712106000"
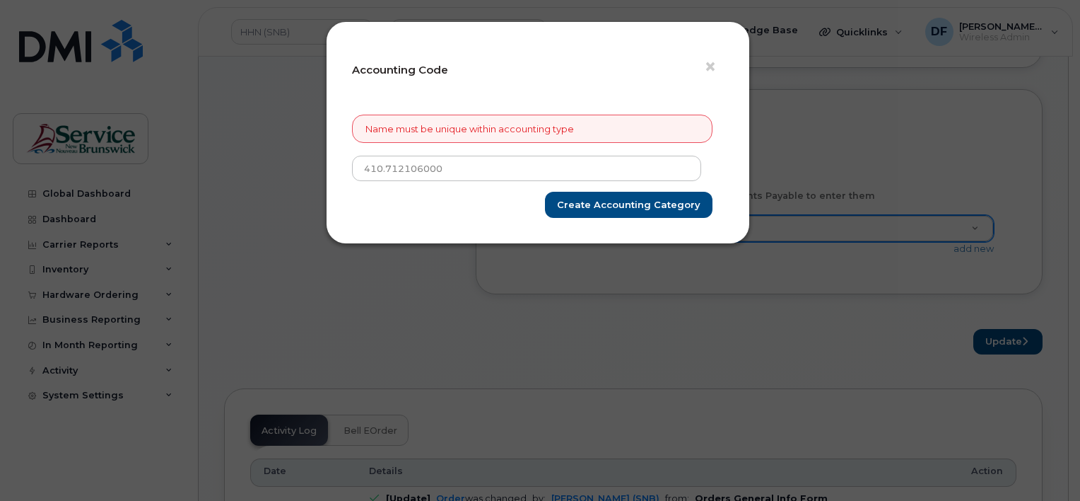
click at [549, 193] on div "Create Accounting category" at bounding box center [532, 205] width 361 height 26
click at [592, 194] on input "Create Accounting category" at bounding box center [629, 205] width 168 height 26
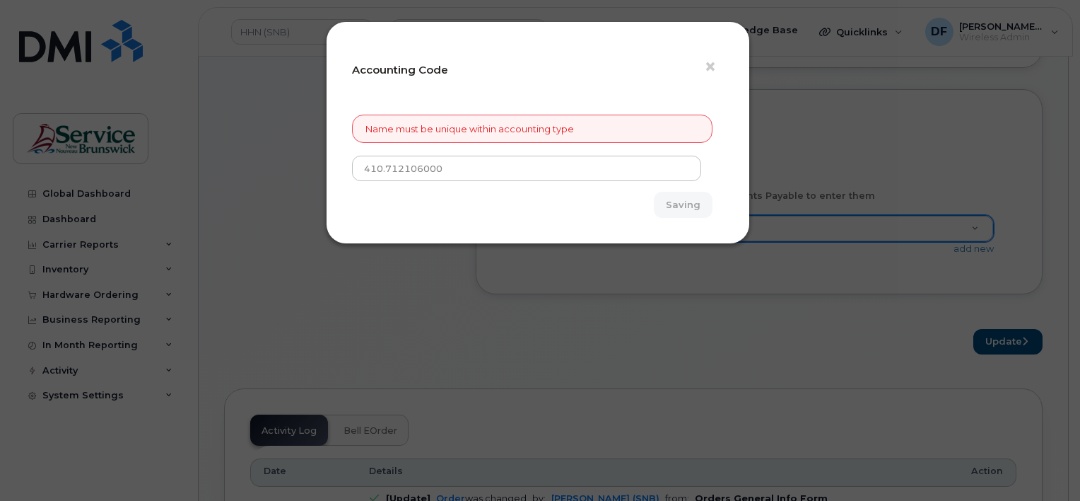
type input "Create Accounting category"
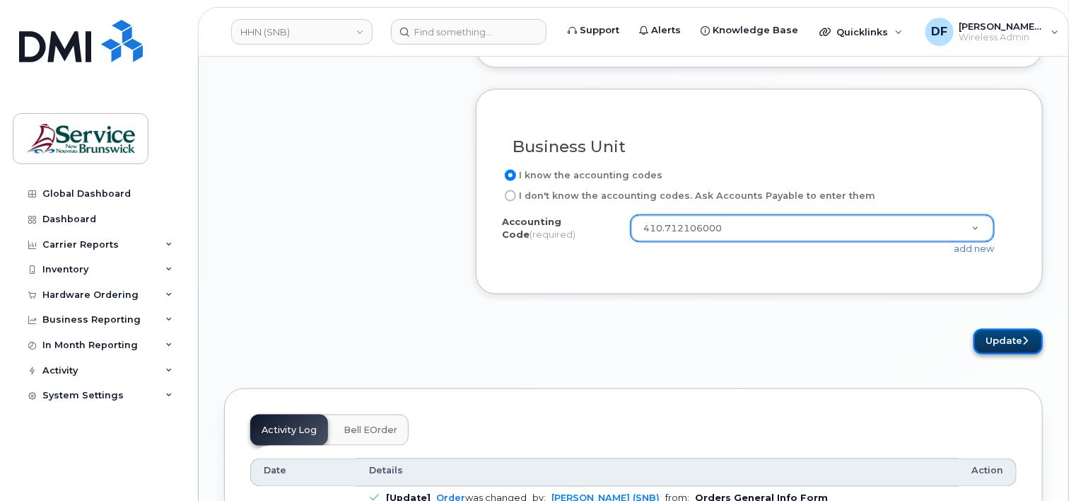
click at [1006, 337] on button "Update" at bounding box center [1007, 342] width 69 height 26
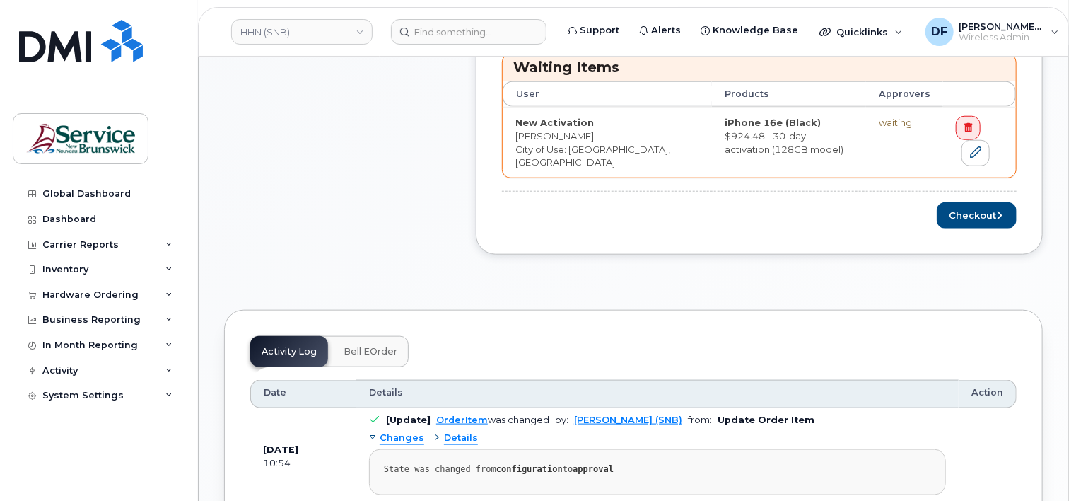
scroll to position [636, 0]
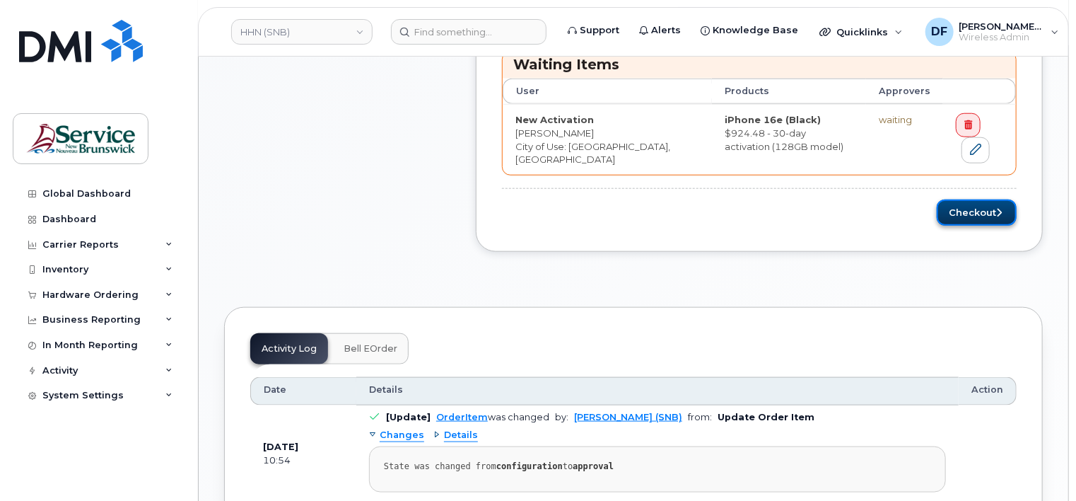
click at [983, 203] on button "Checkout" at bounding box center [977, 212] width 80 height 26
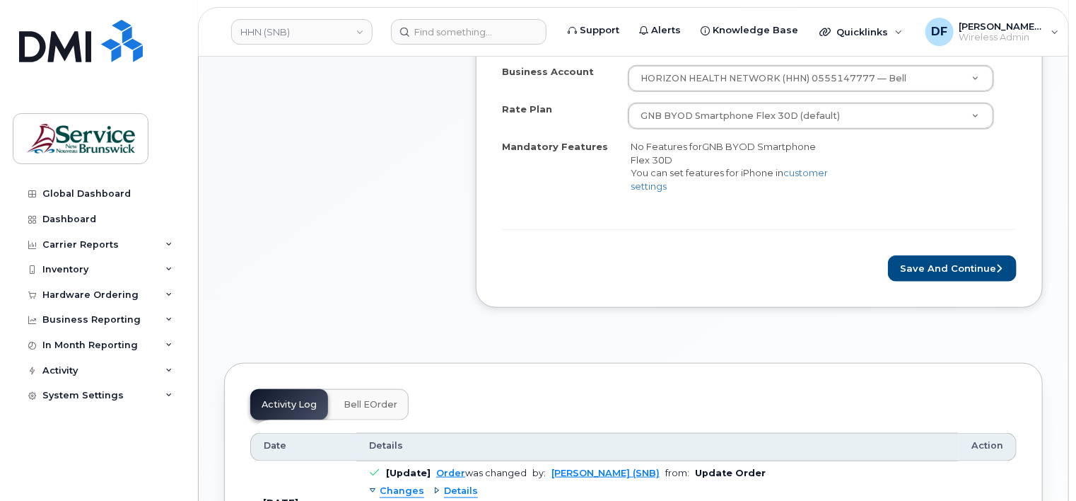
scroll to position [636, 0]
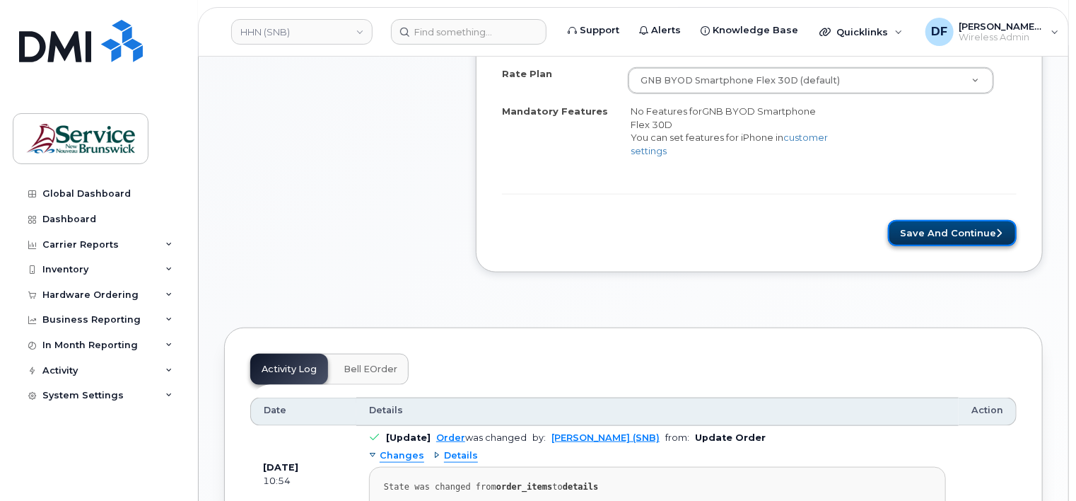
click at [934, 220] on button "Save and Continue" at bounding box center [952, 233] width 129 height 26
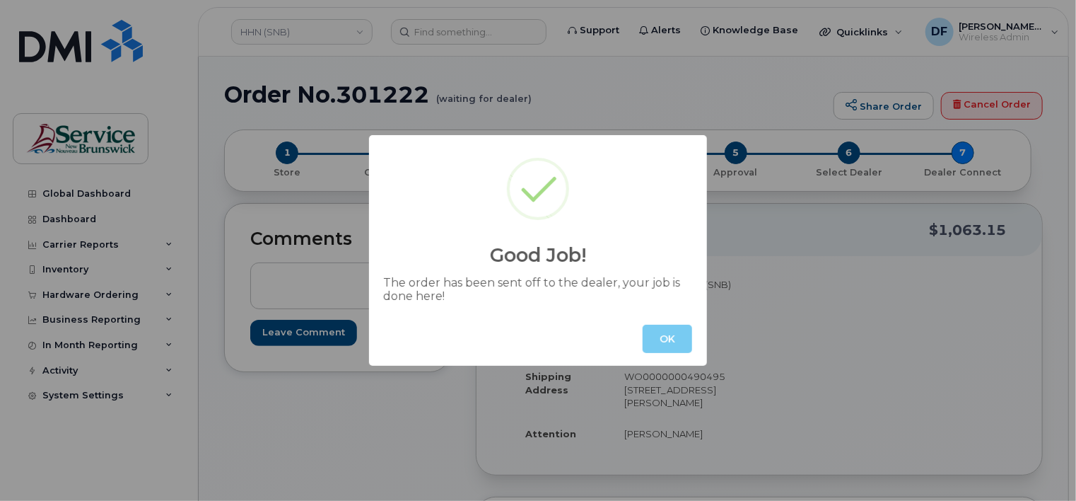
click at [664, 334] on button "OK" at bounding box center [667, 338] width 49 height 28
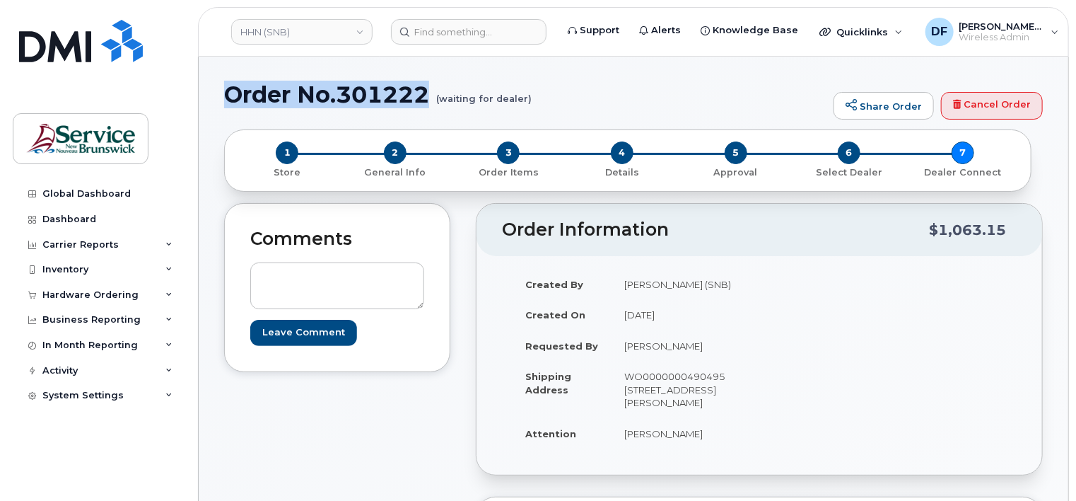
drag, startPoint x: 426, startPoint y: 93, endPoint x: 231, endPoint y: 101, distance: 194.6
click at [231, 101] on h1 "Order No.301222 (waiting for dealer)" at bounding box center [525, 94] width 602 height 25
